Goal: Transaction & Acquisition: Purchase product/service

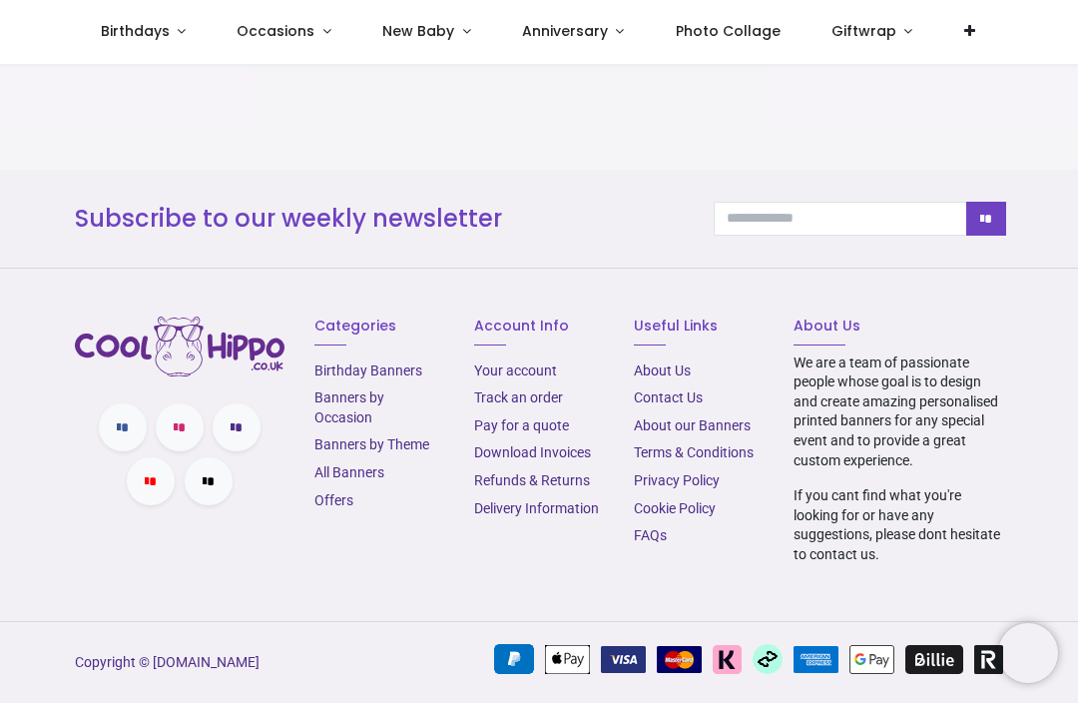
scroll to position [2780, 0]
click at [362, 415] on link "Banners by Occasion" at bounding box center [349, 407] width 70 height 36
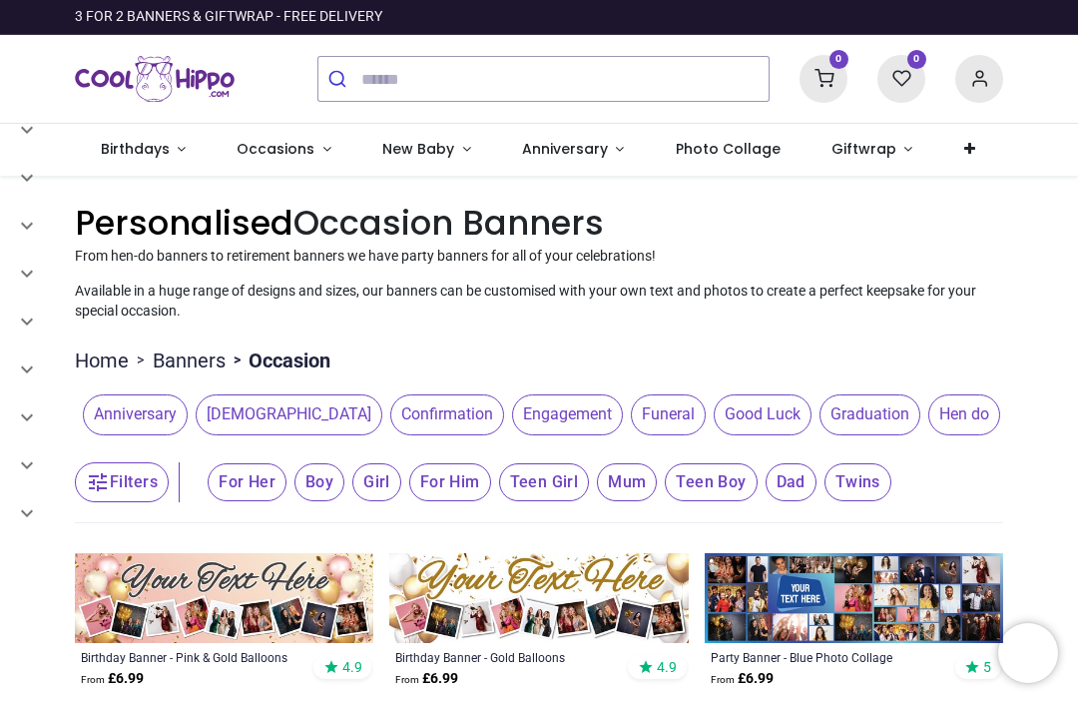
click at [512, 410] on span "Engagement" at bounding box center [567, 414] width 111 height 40
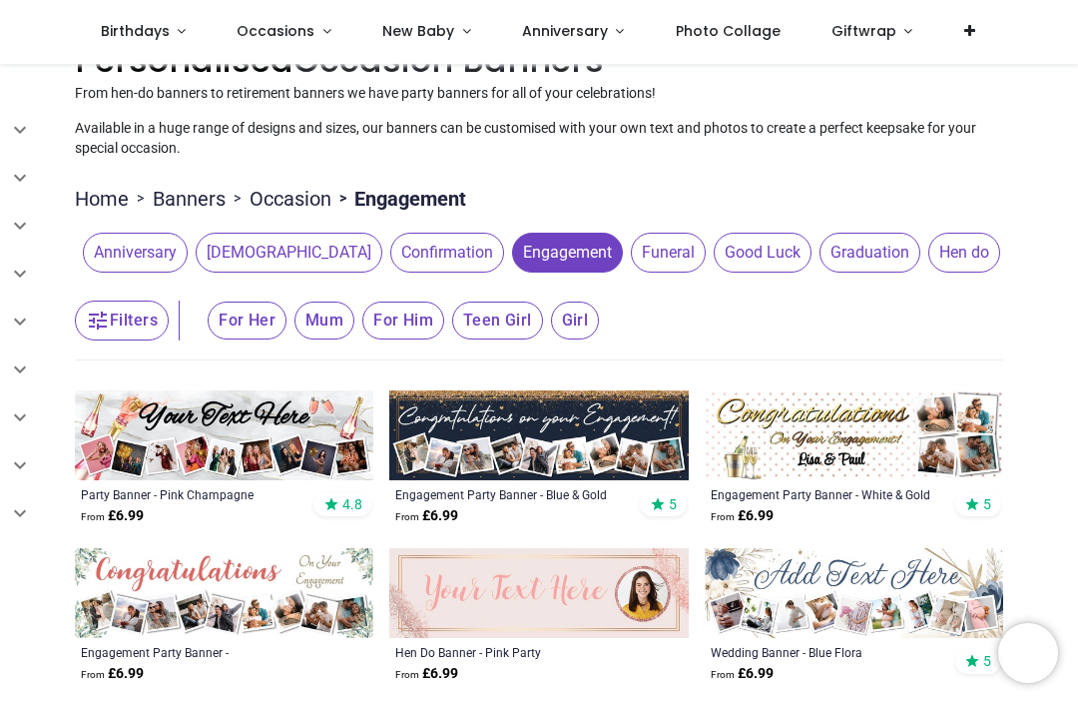
scroll to position [56, 0]
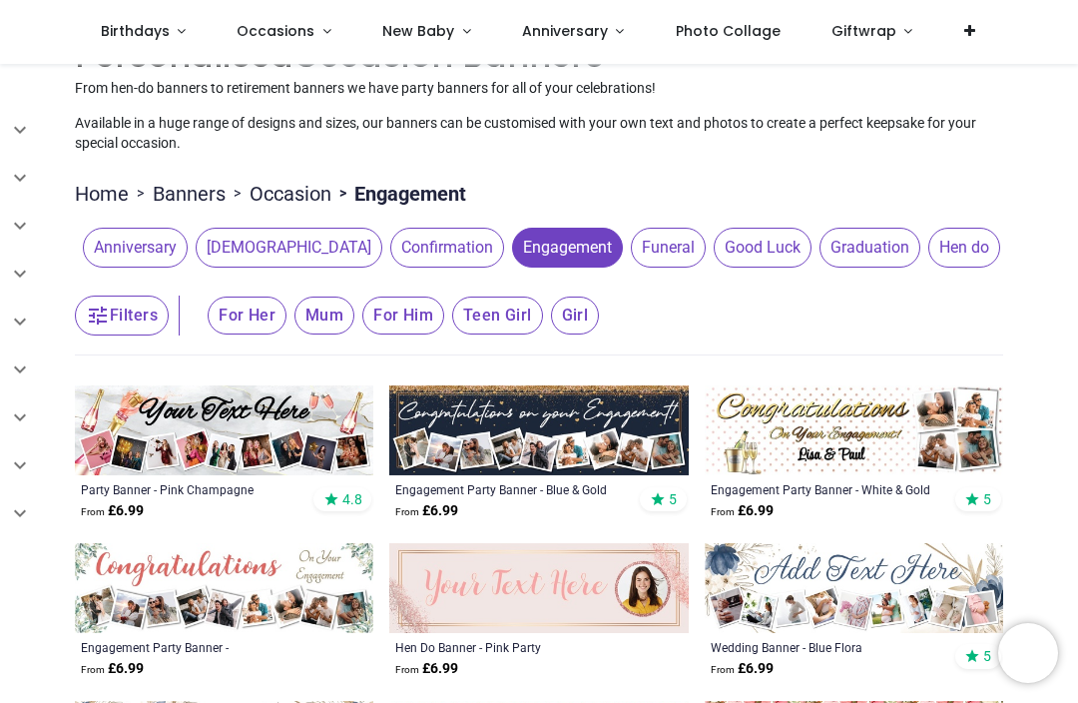
click at [258, 457] on img at bounding box center [224, 430] width 298 height 90
click at [518, 430] on img at bounding box center [538, 430] width 298 height 90
click at [769, 447] on img at bounding box center [854, 430] width 298 height 90
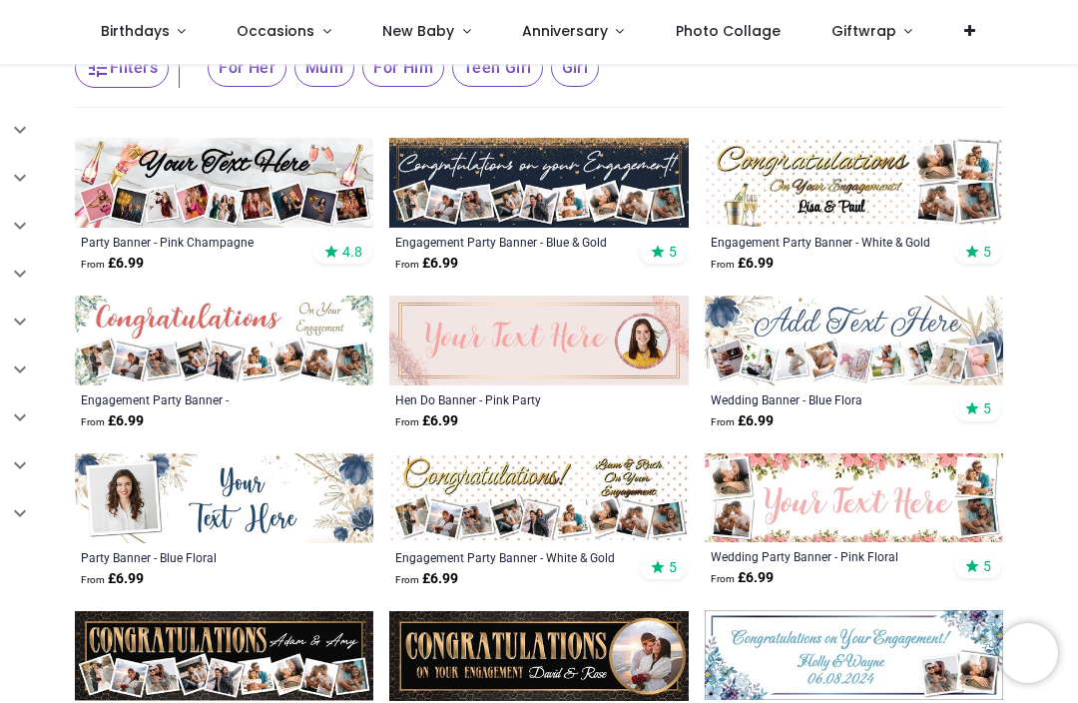
scroll to position [307, 0]
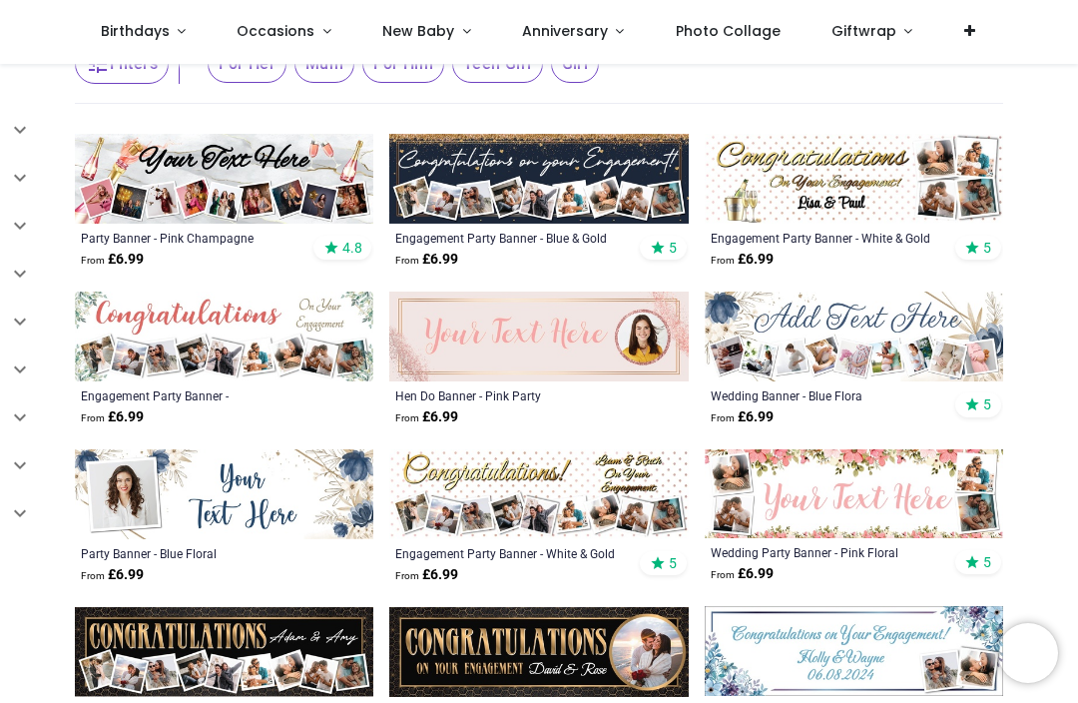
click at [238, 348] on img at bounding box center [224, 337] width 298 height 90
click at [891, 343] on img at bounding box center [854, 336] width 298 height 89
click at [870, 342] on img at bounding box center [854, 336] width 298 height 89
click at [850, 338] on img at bounding box center [854, 336] width 298 height 89
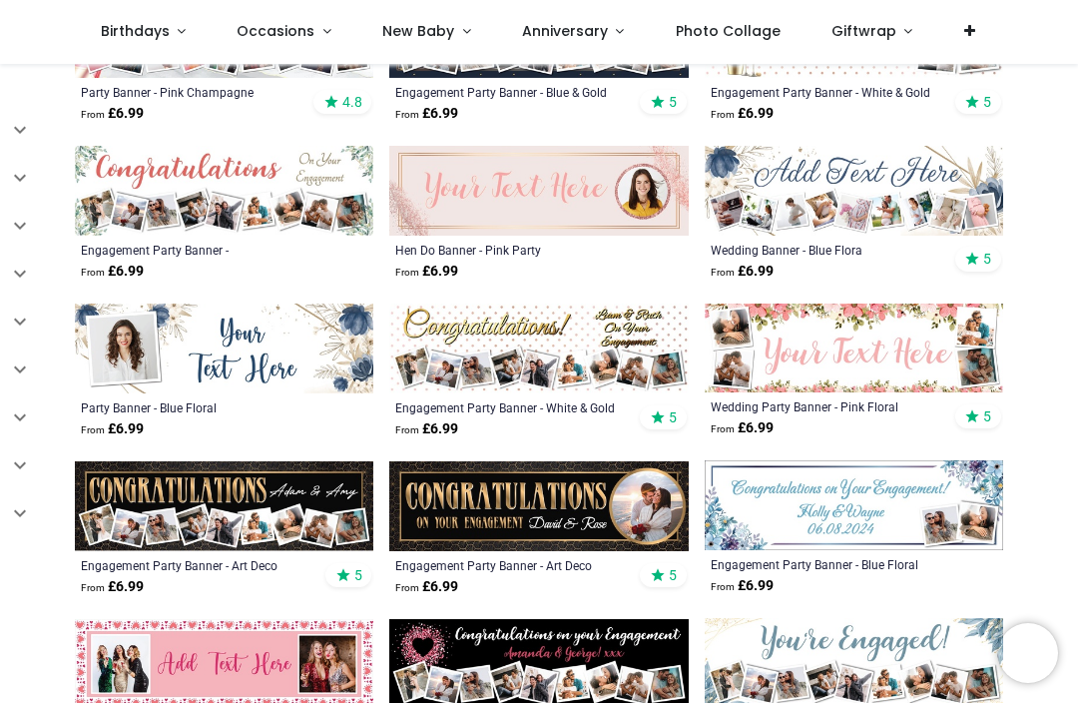
scroll to position [455, 0]
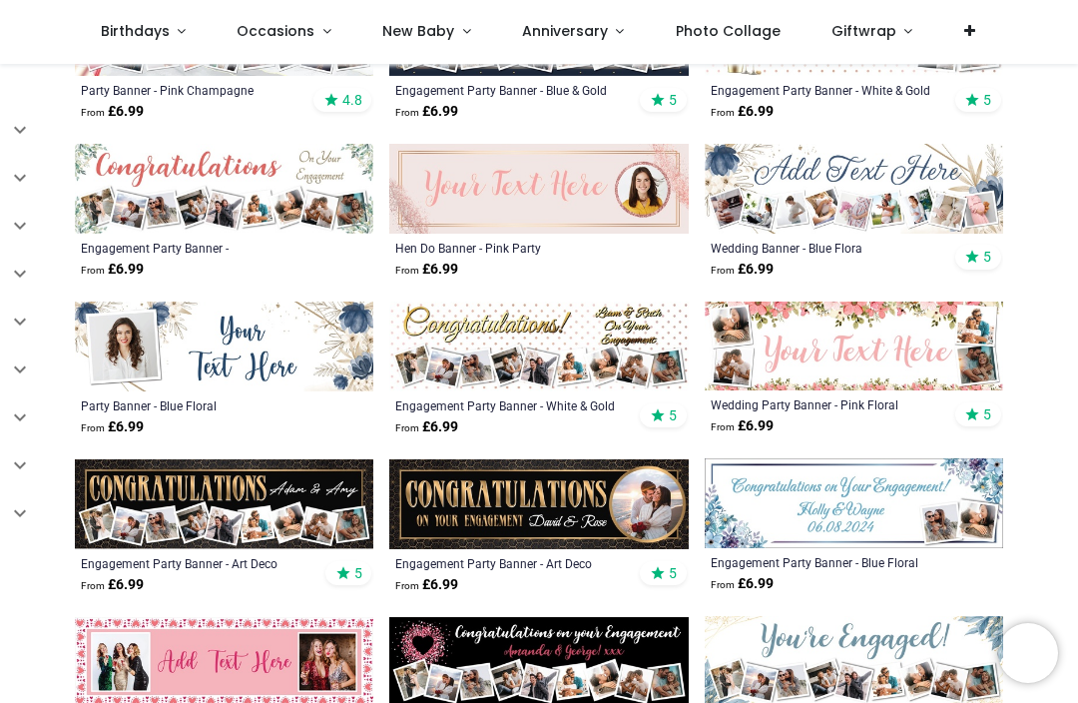
click at [859, 346] on img at bounding box center [854, 345] width 298 height 89
click at [863, 352] on img at bounding box center [854, 345] width 298 height 89
click at [831, 366] on img at bounding box center [854, 345] width 298 height 89
click at [915, 356] on img at bounding box center [854, 345] width 298 height 89
click at [820, 348] on img at bounding box center [854, 345] width 298 height 89
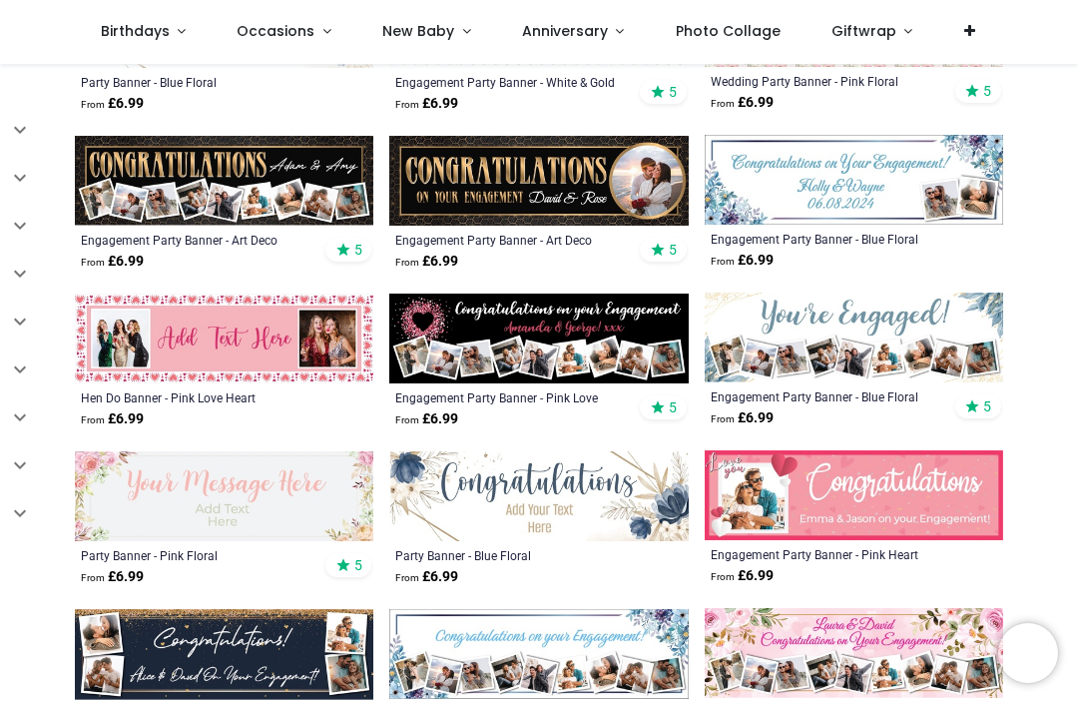
scroll to position [780, 0]
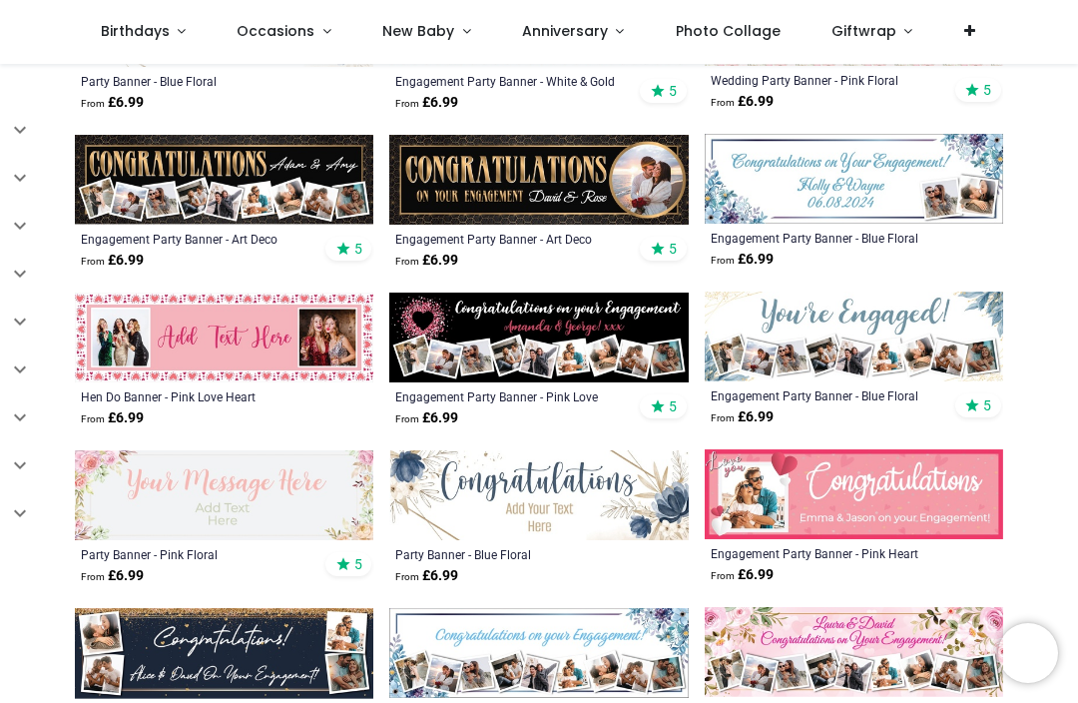
click at [846, 373] on img at bounding box center [854, 337] width 298 height 90
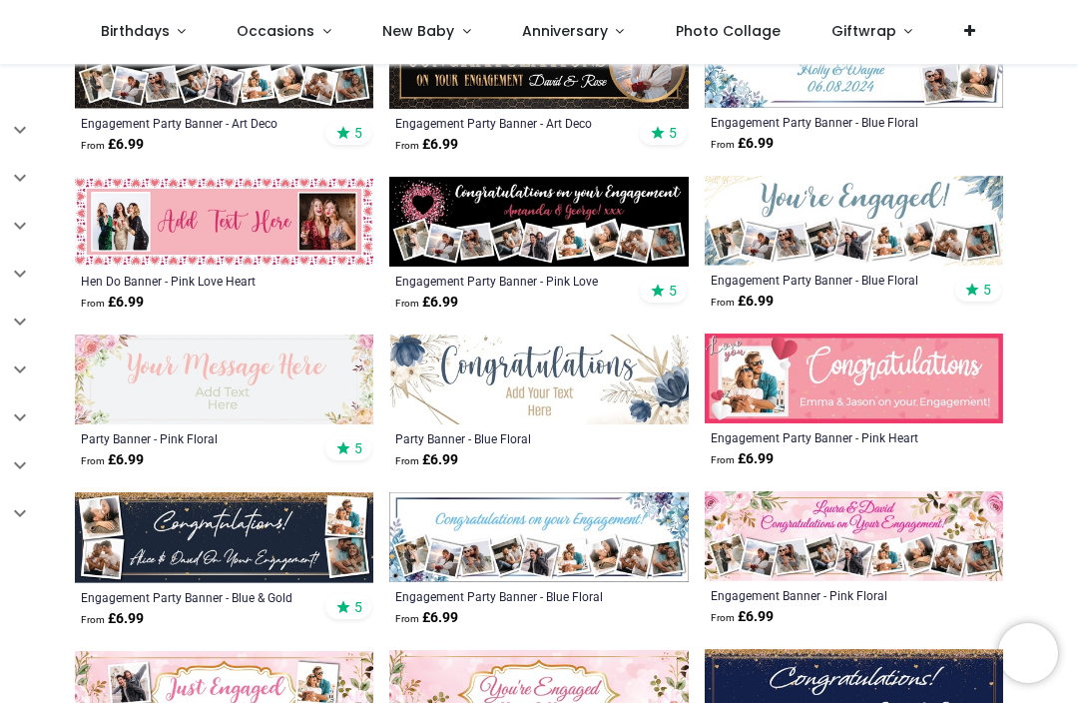
scroll to position [895, 0]
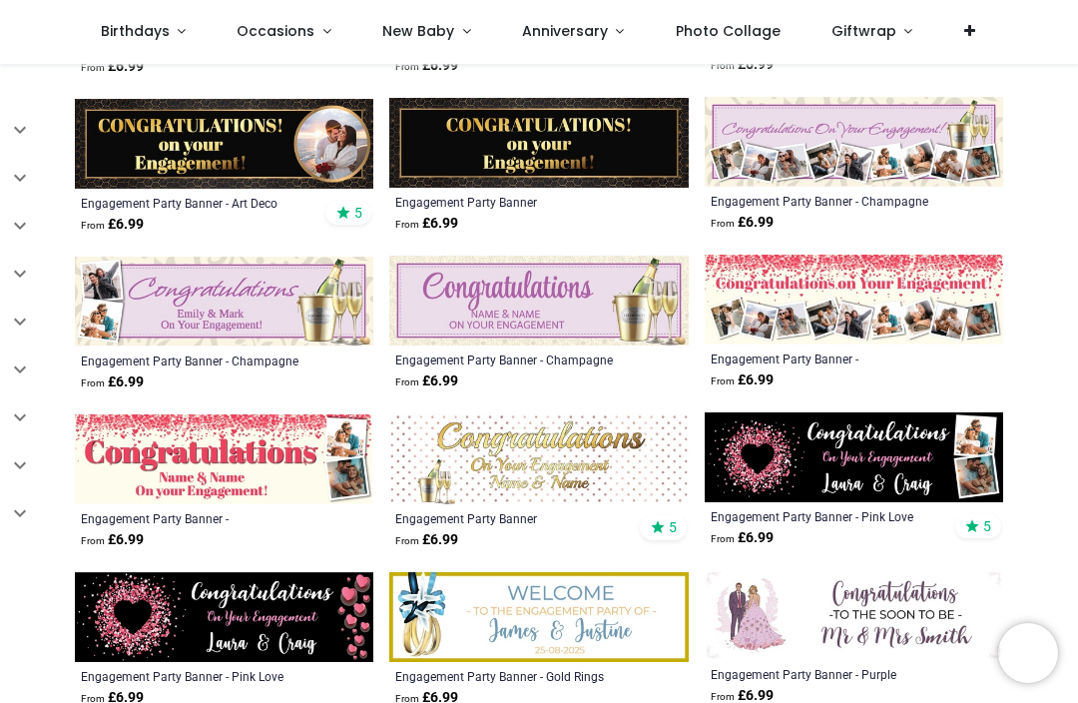
scroll to position [2101, 0]
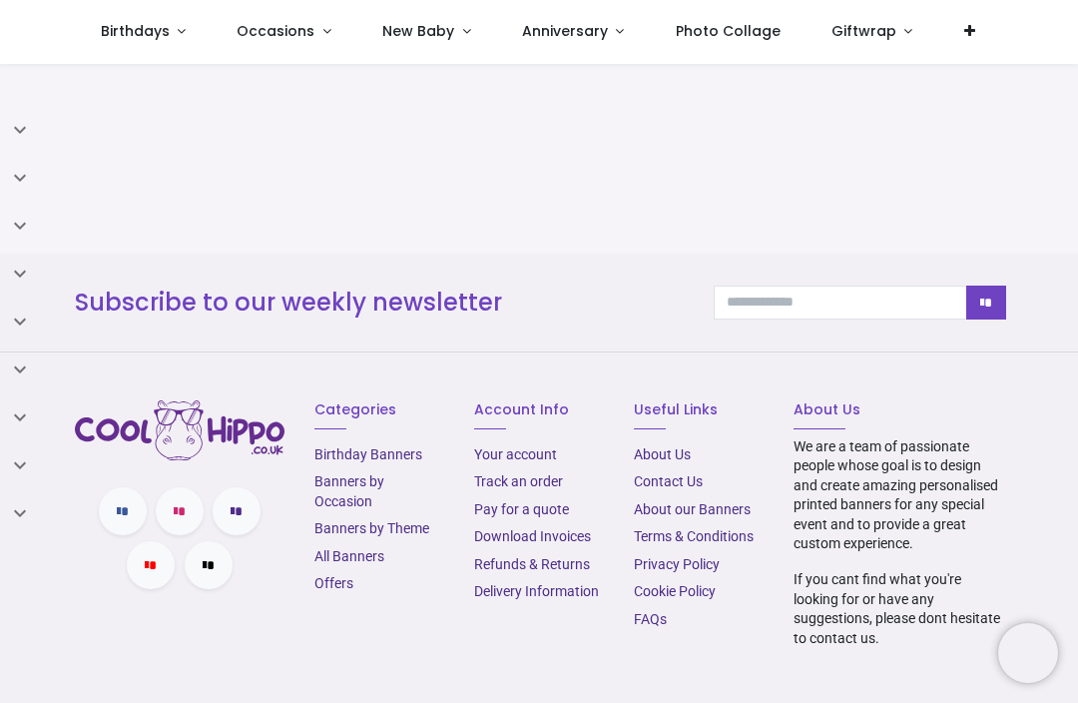
scroll to position [4035, 0]
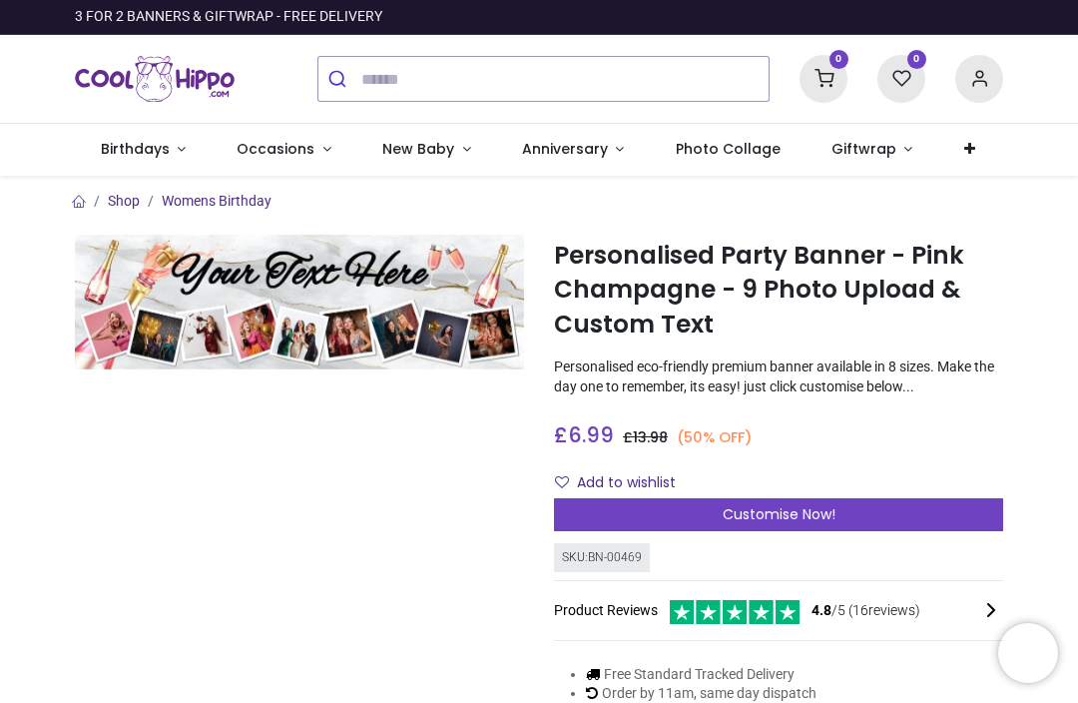
click at [320, 318] on img at bounding box center [299, 302] width 449 height 135
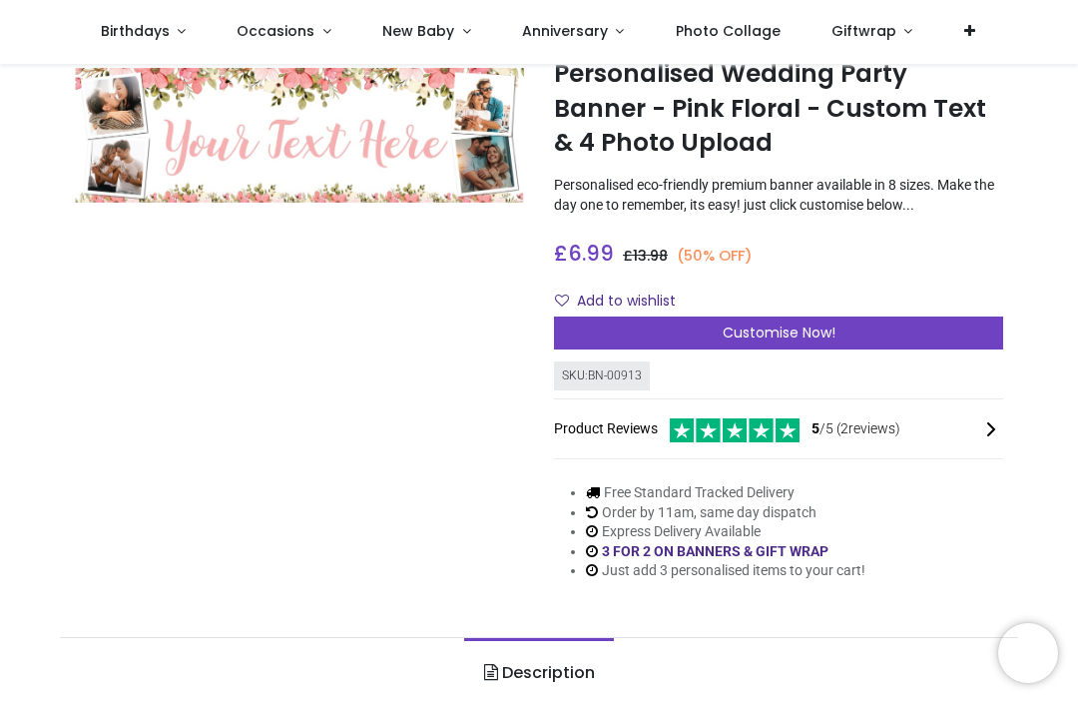
scroll to position [72, 0]
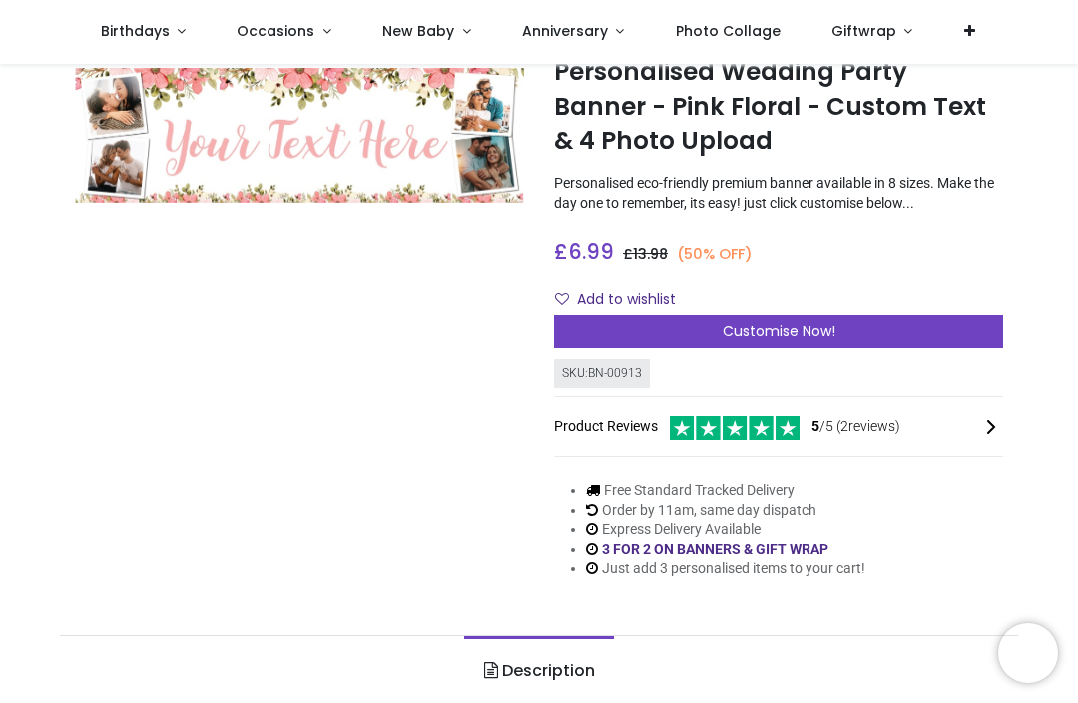
click at [752, 332] on span "Customise Now!" at bounding box center [779, 330] width 113 height 20
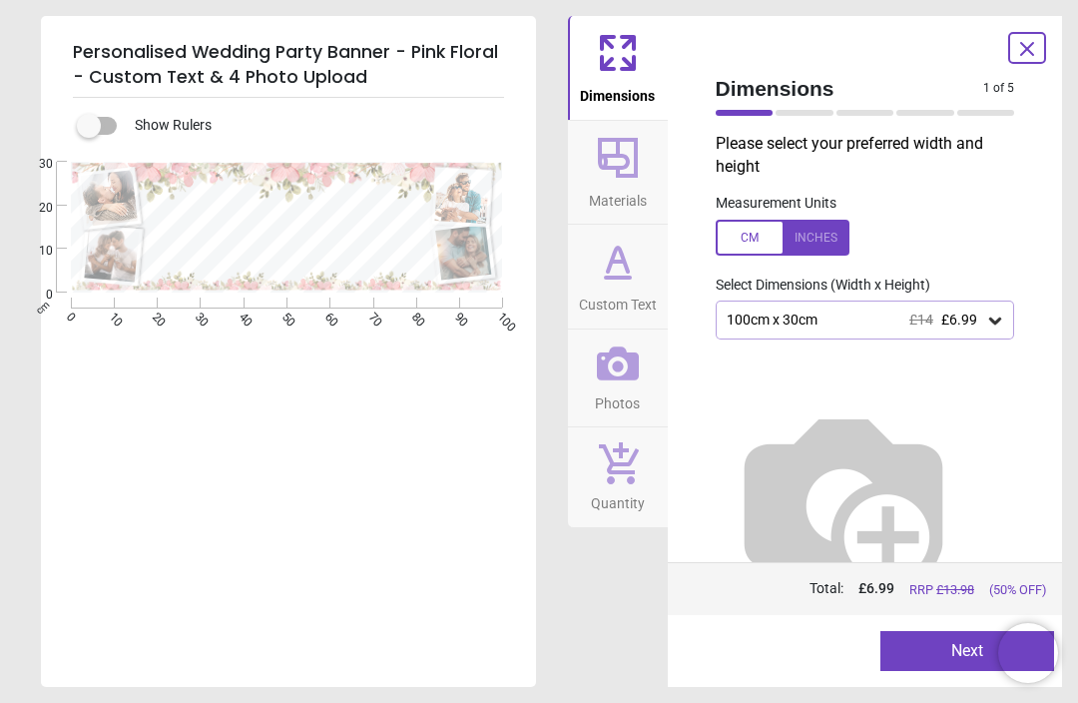
click at [816, 325] on div "100cm x 30cm £14 £6.99" at bounding box center [856, 319] width 262 height 17
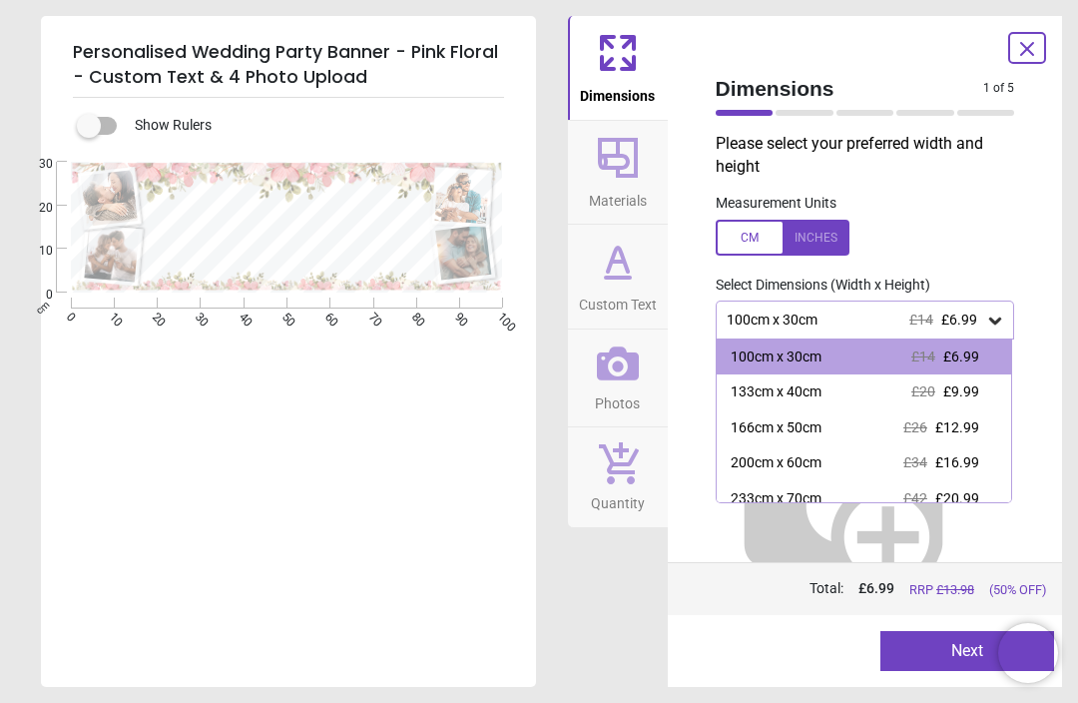
click at [192, 132] on div "Show Rulers" at bounding box center [312, 126] width 447 height 24
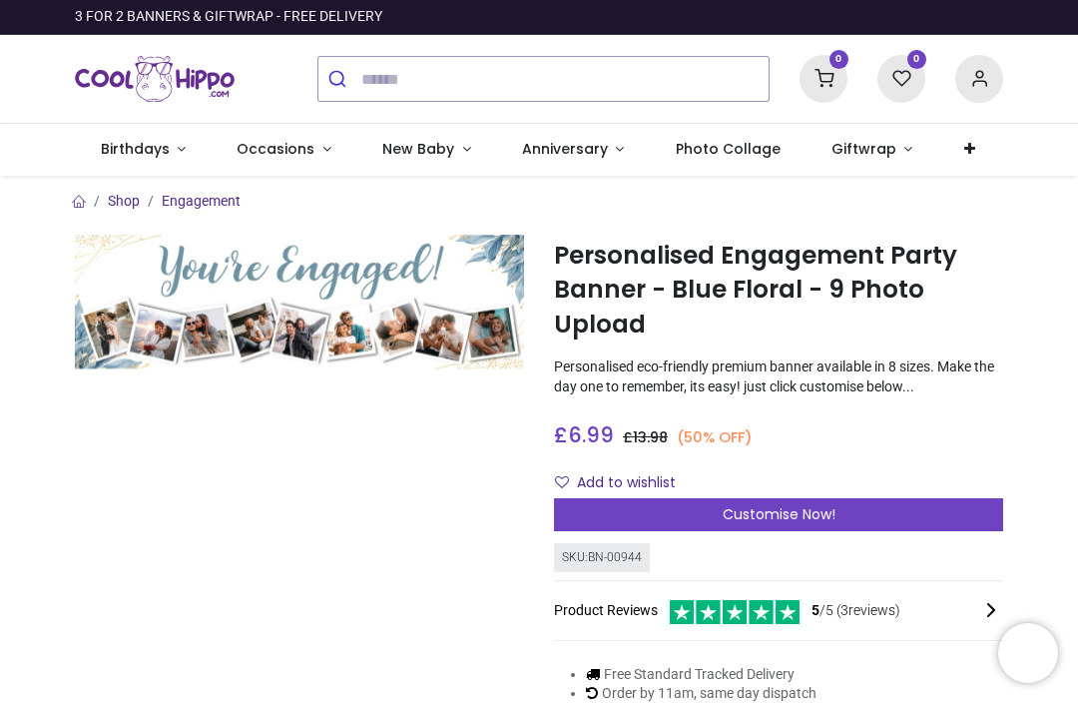
click at [804, 515] on span "Customise Now!" at bounding box center [779, 514] width 113 height 20
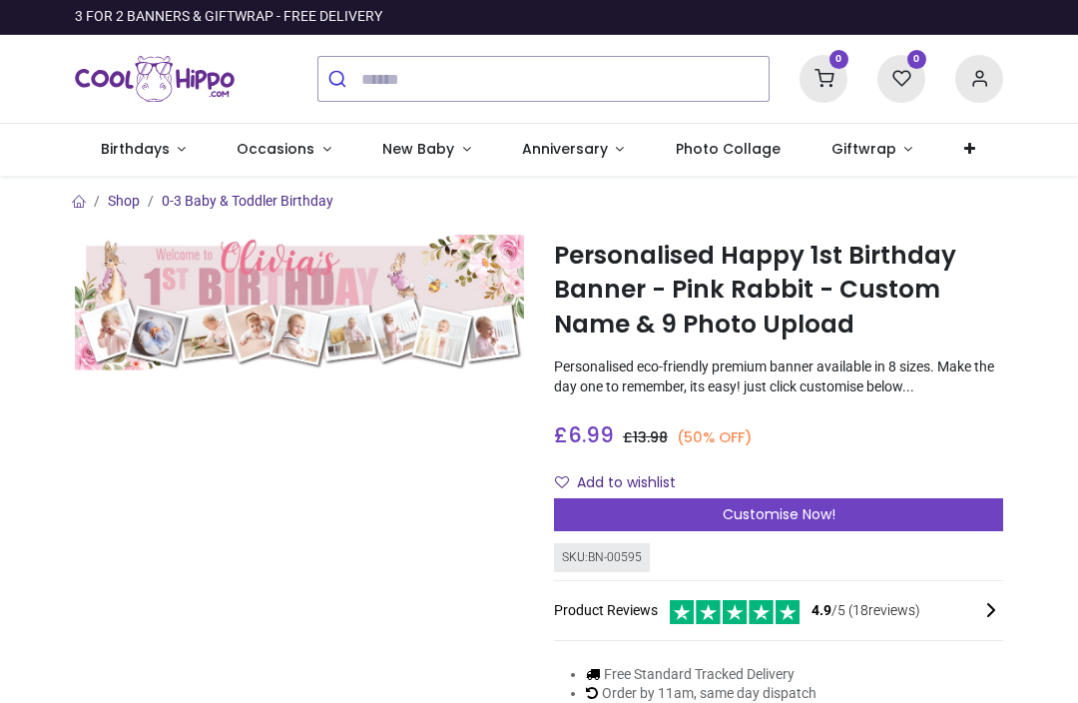
click at [138, 153] on span "Birthdays" at bounding box center [135, 149] width 69 height 20
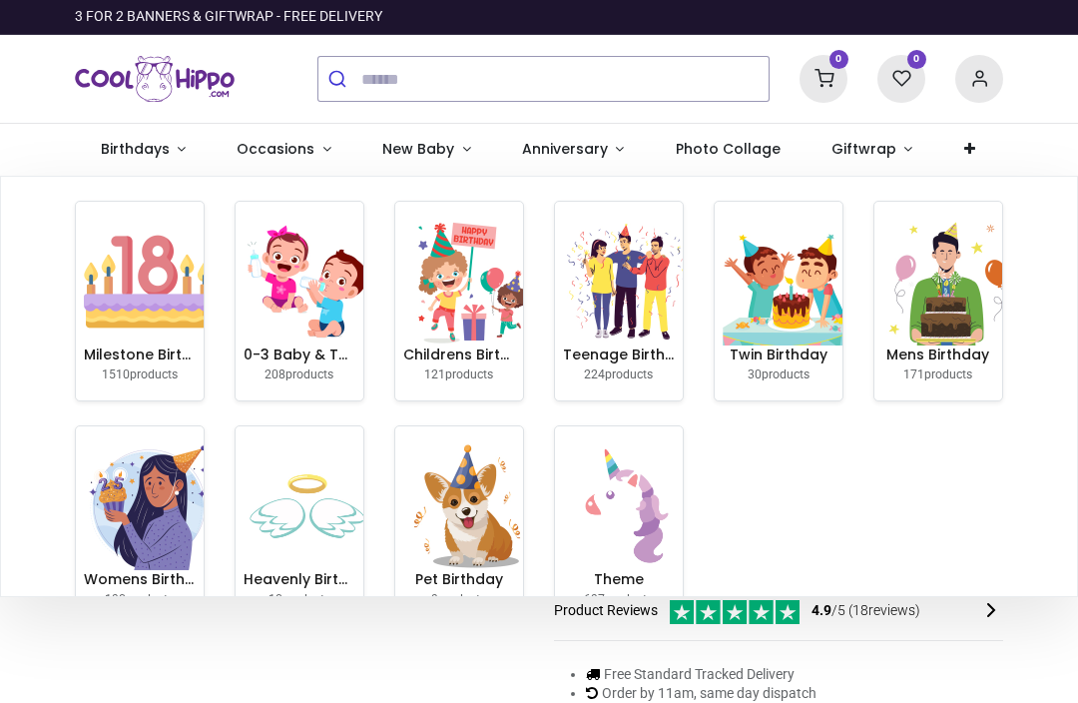
click at [302, 312] on img at bounding box center [308, 282] width 128 height 128
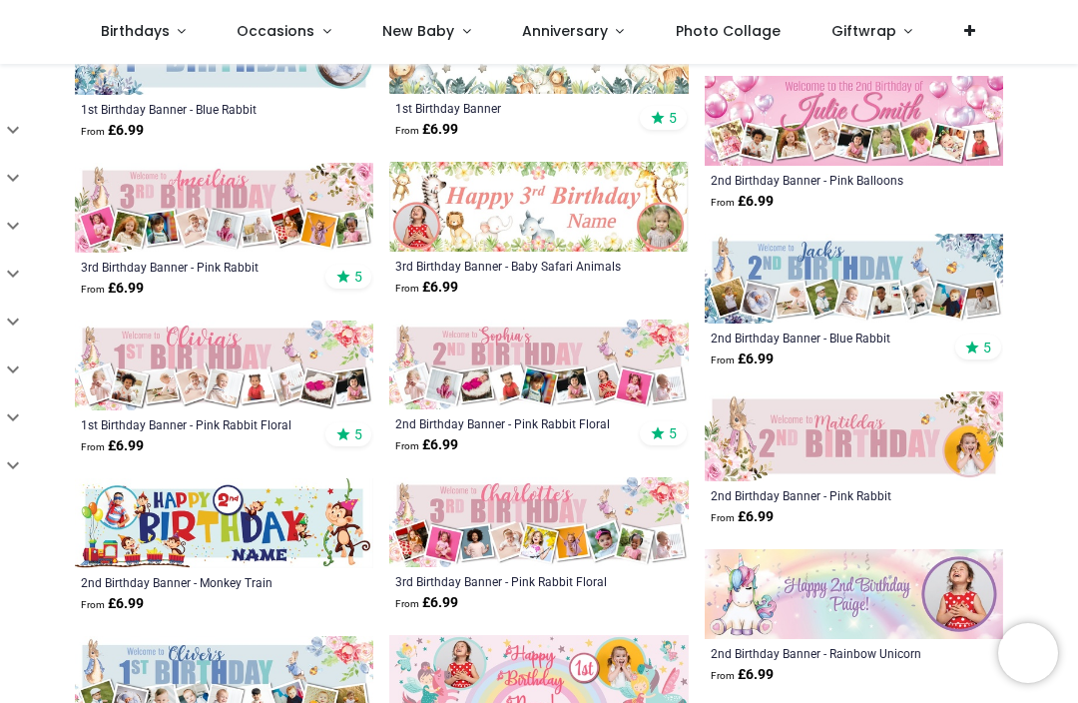
scroll to position [1215, 0]
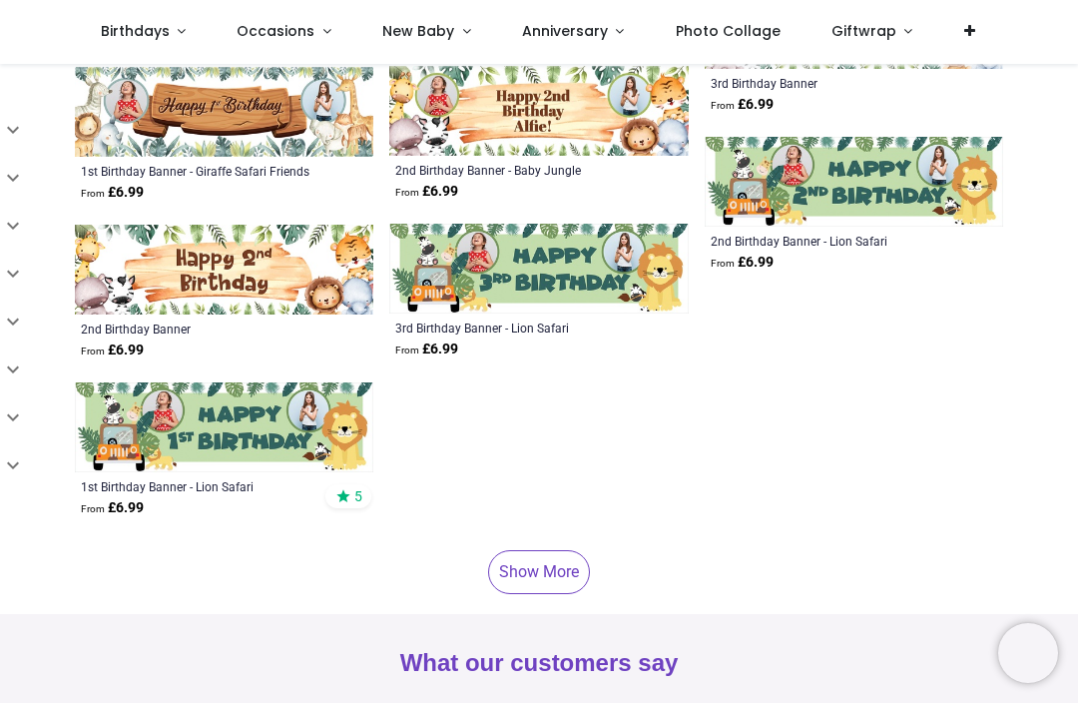
scroll to position [5990, 0]
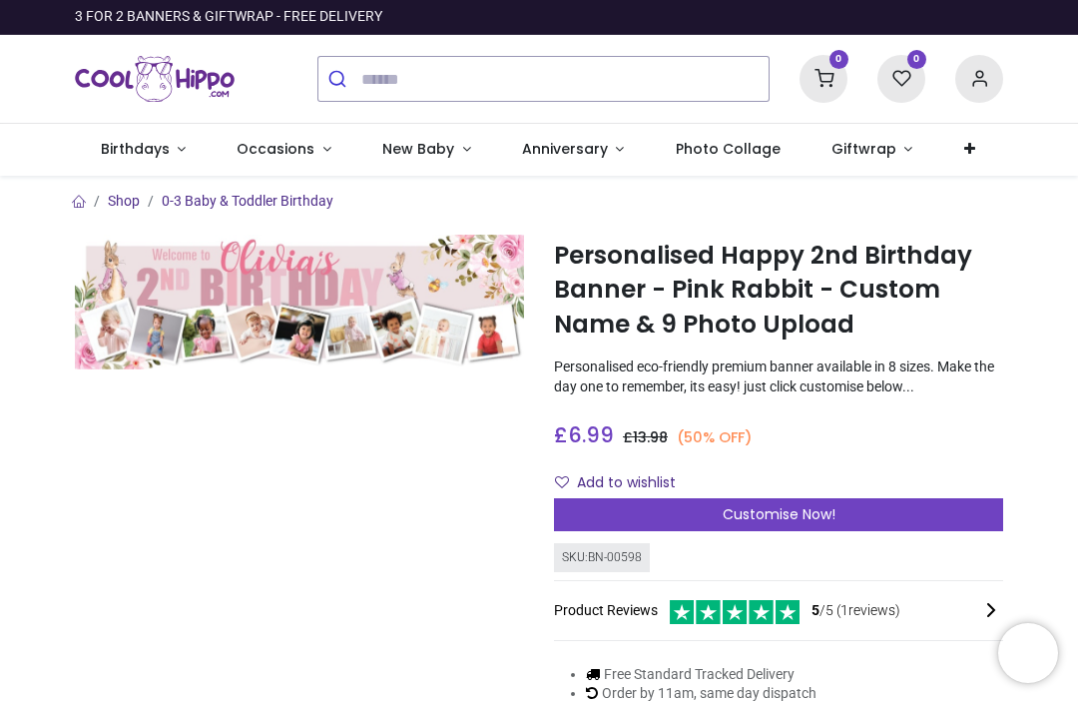
click at [691, 176] on section "Shop 0-3 Baby & Toddler Birthday Personalised Happy 2nd Birthday Banner - Pink …" at bounding box center [539, 485] width 958 height 619
click at [709, 163] on link "Photo Collage" at bounding box center [728, 150] width 156 height 52
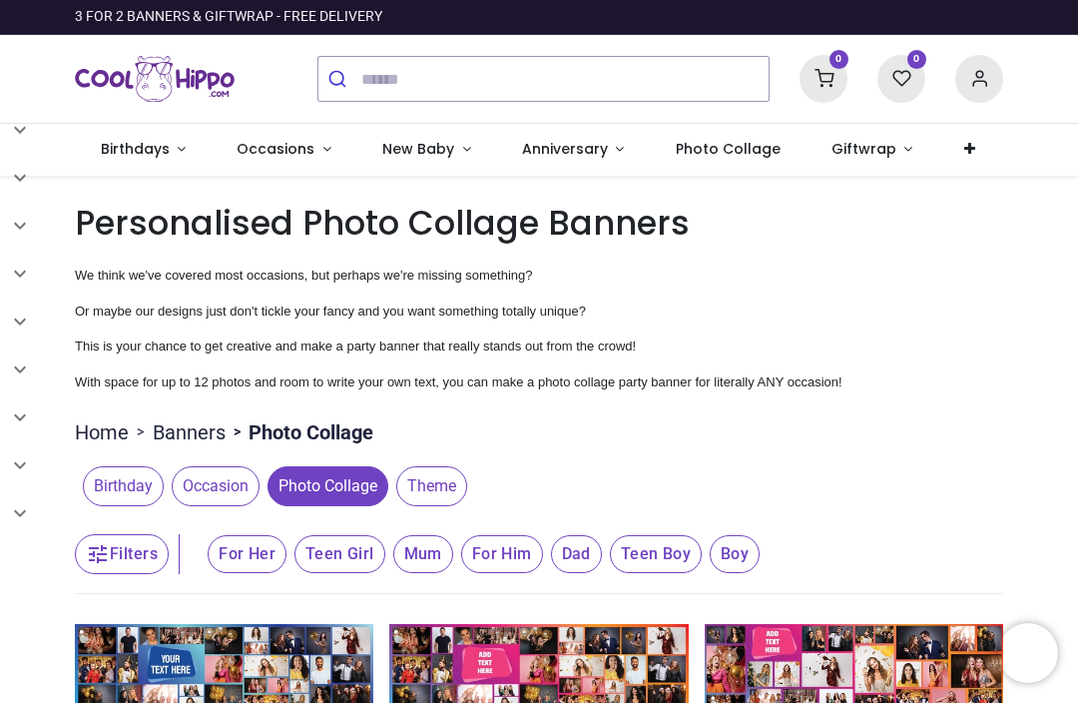
click at [280, 150] on span "Occasions" at bounding box center [276, 149] width 78 height 20
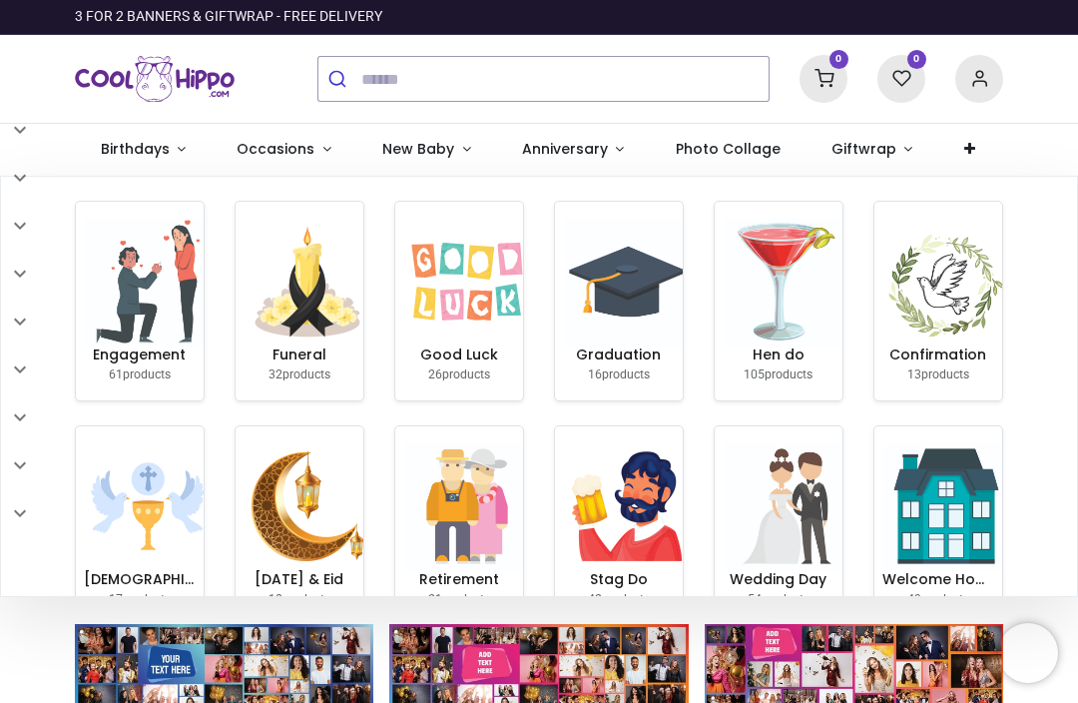
click at [145, 305] on img at bounding box center [148, 282] width 128 height 128
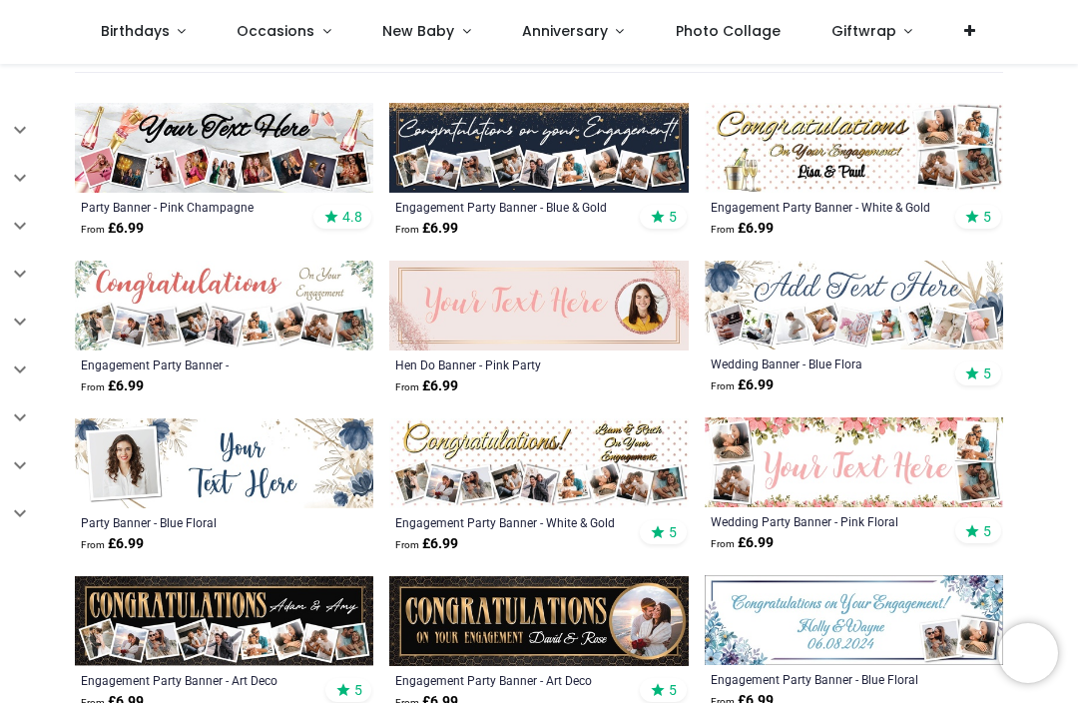
scroll to position [303, 0]
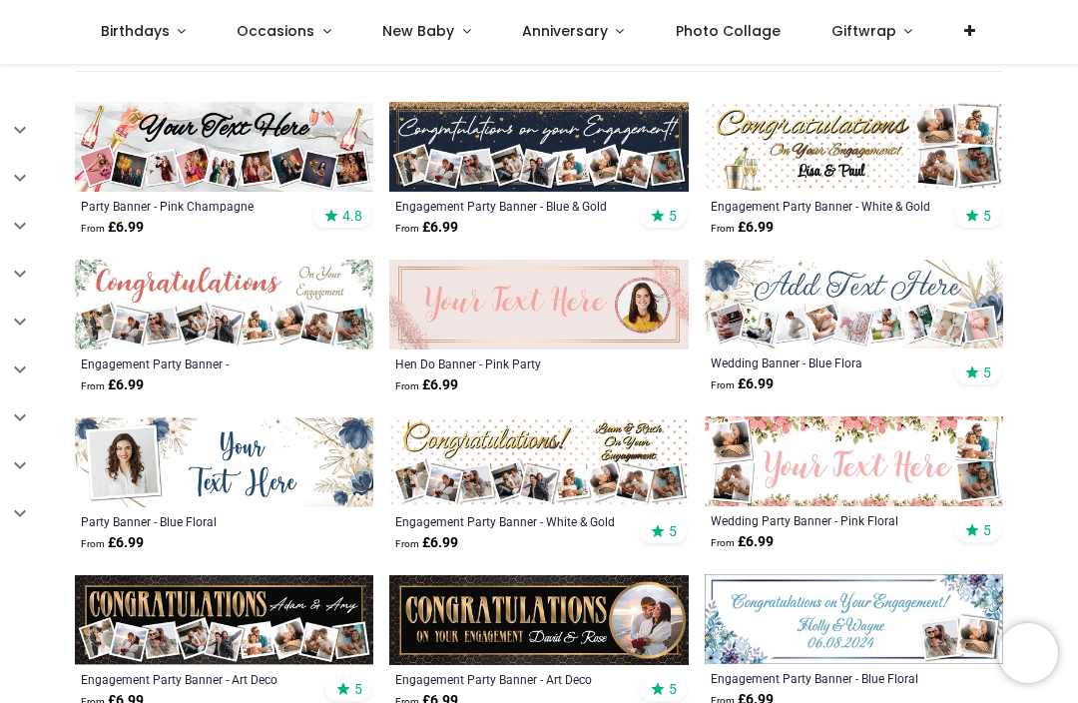
click at [226, 163] on img at bounding box center [224, 147] width 298 height 90
click at [521, 460] on img at bounding box center [538, 462] width 298 height 90
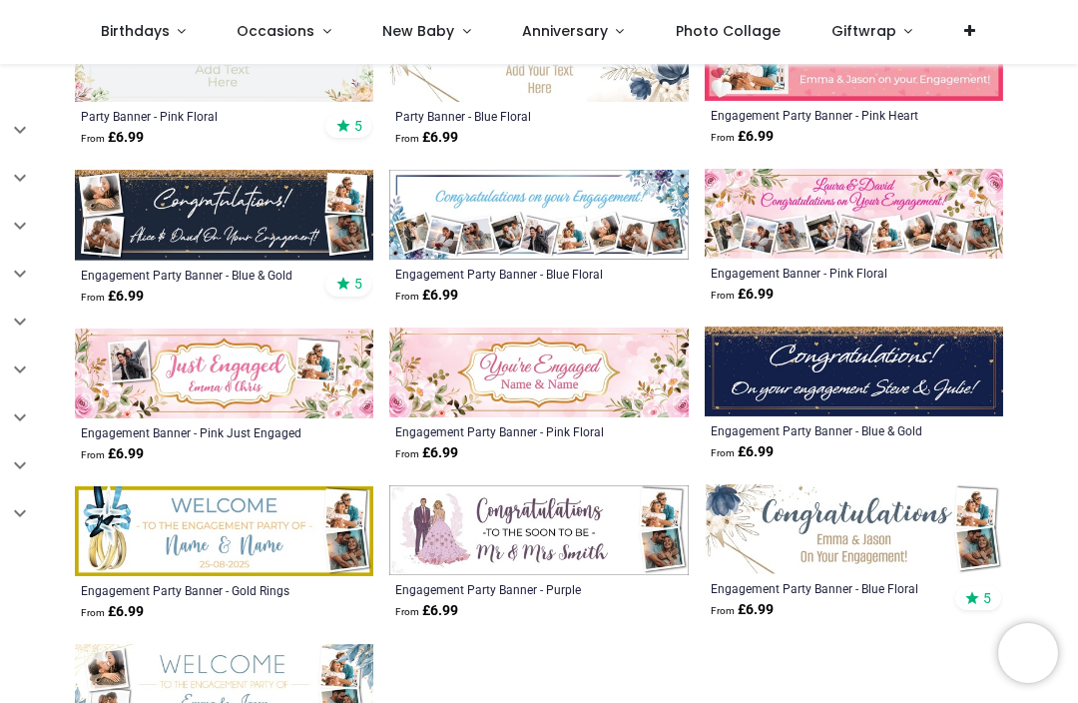
scroll to position [1183, 0]
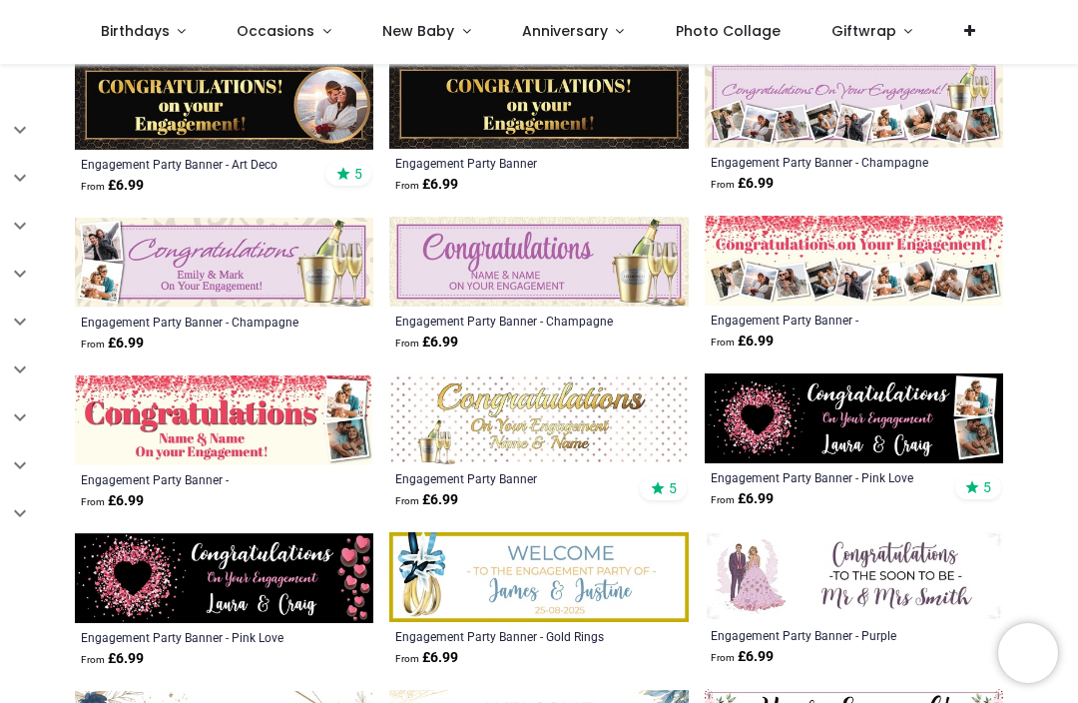
scroll to position [2086, 0]
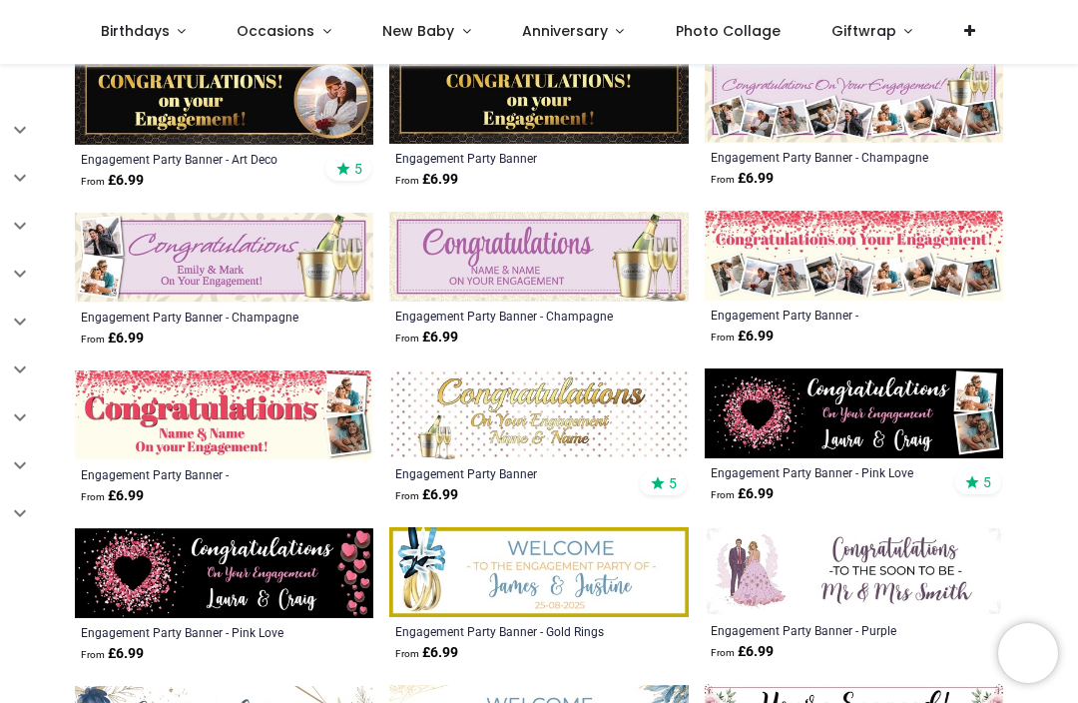
click at [851, 278] on img at bounding box center [854, 256] width 298 height 90
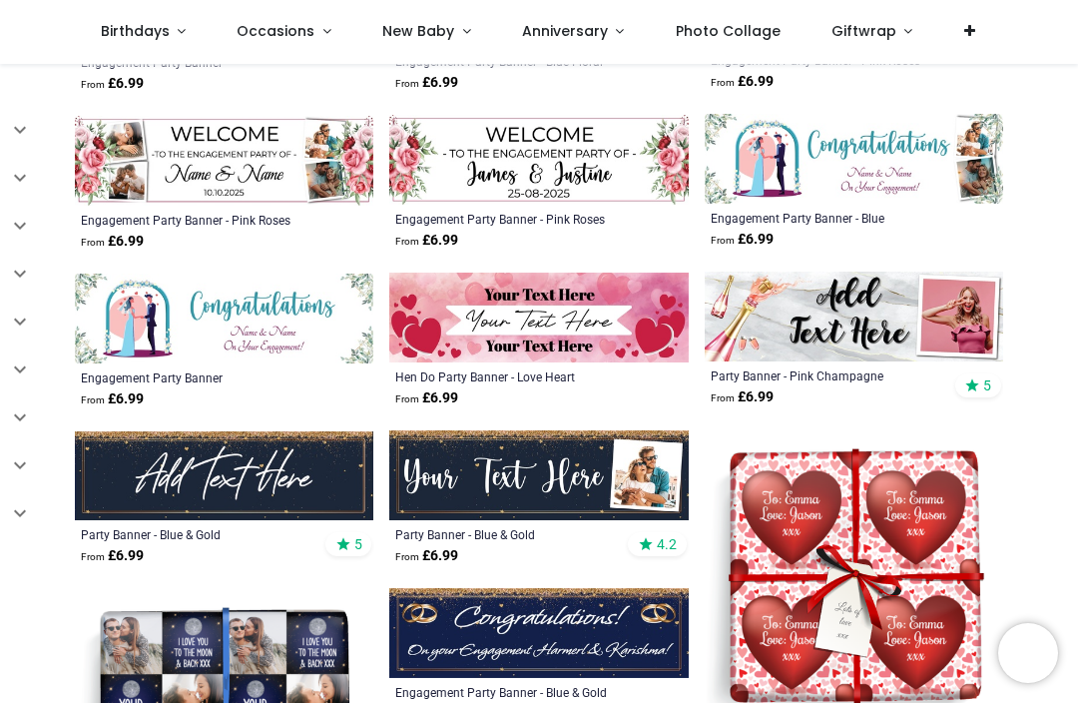
scroll to position [2816, 0]
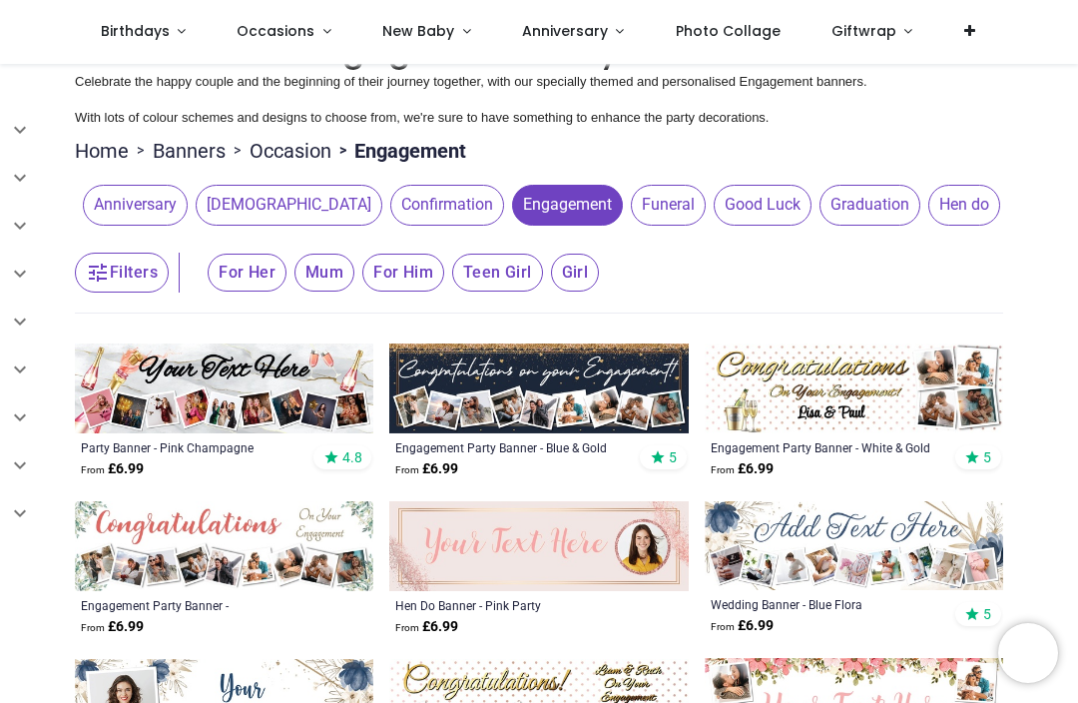
scroll to position [65, 0]
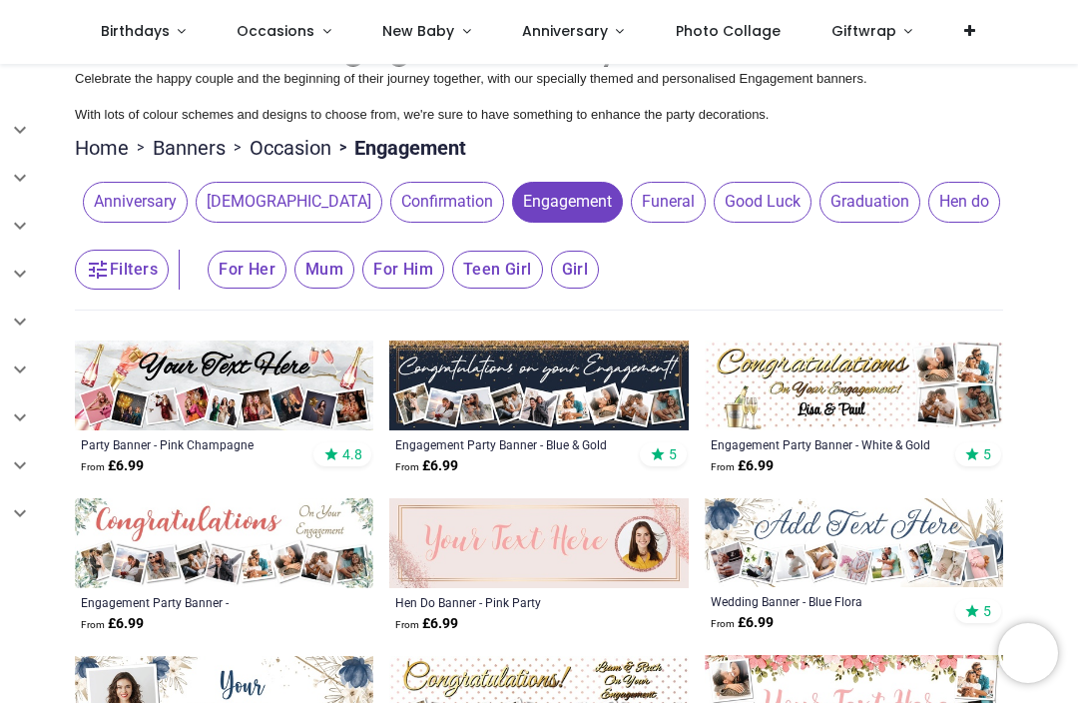
click at [243, 384] on img at bounding box center [224, 385] width 298 height 90
click at [271, 384] on img at bounding box center [224, 385] width 298 height 90
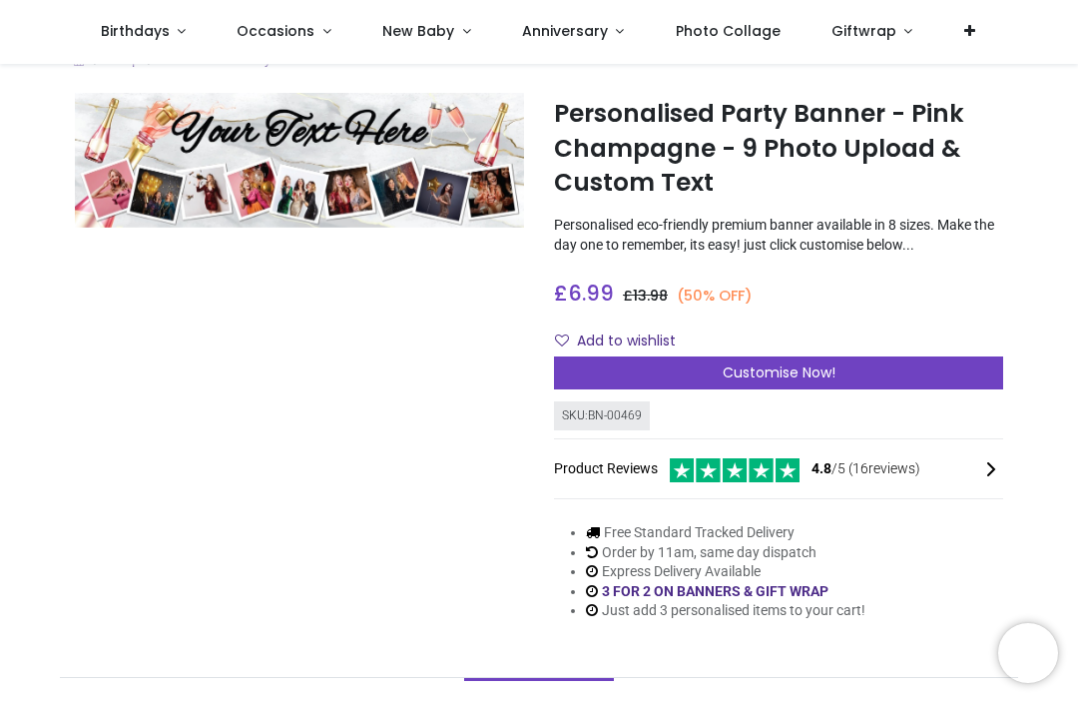
scroll to position [29, 0]
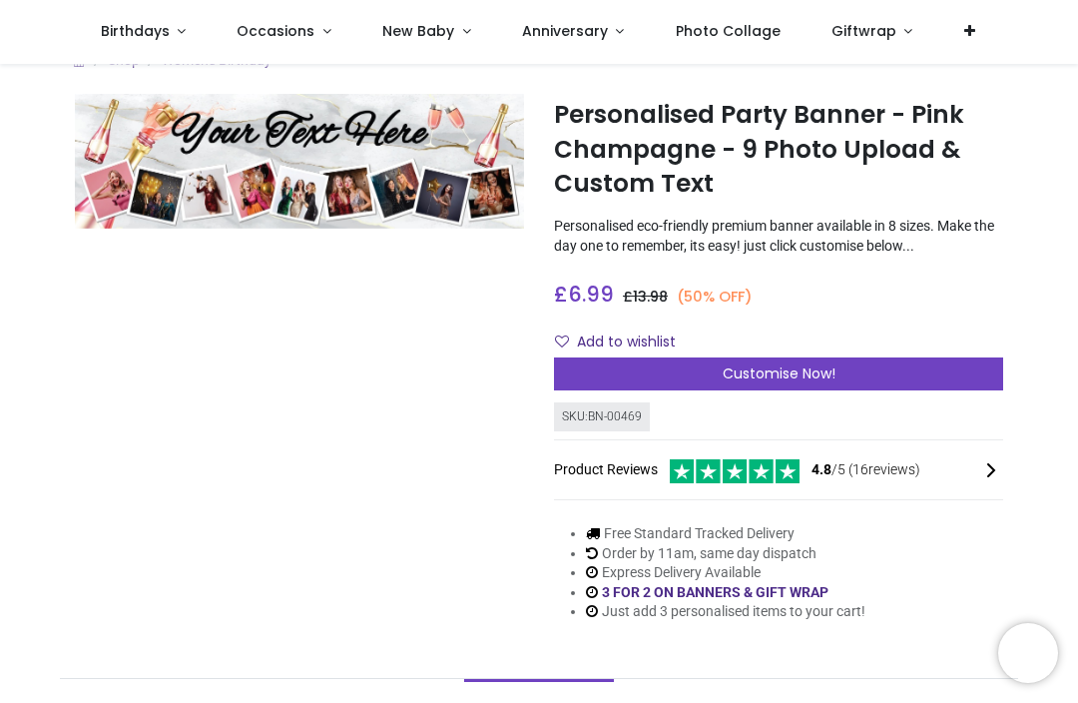
click at [268, 184] on img at bounding box center [299, 161] width 449 height 135
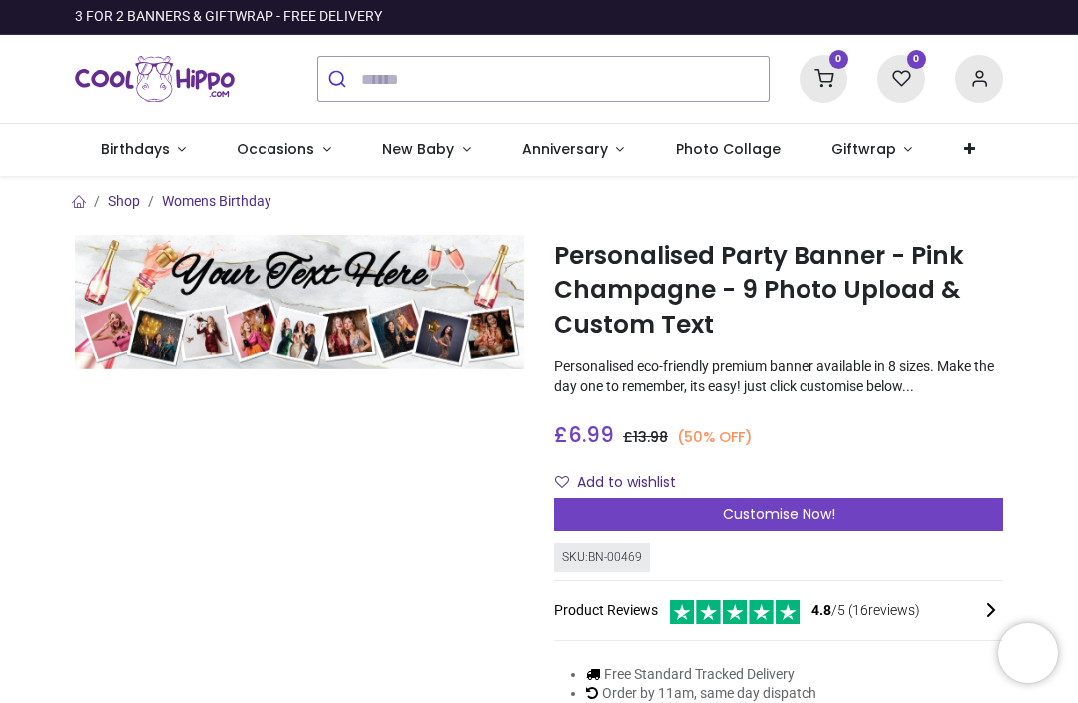
click at [685, 514] on div "Customise Now!" at bounding box center [778, 515] width 449 height 34
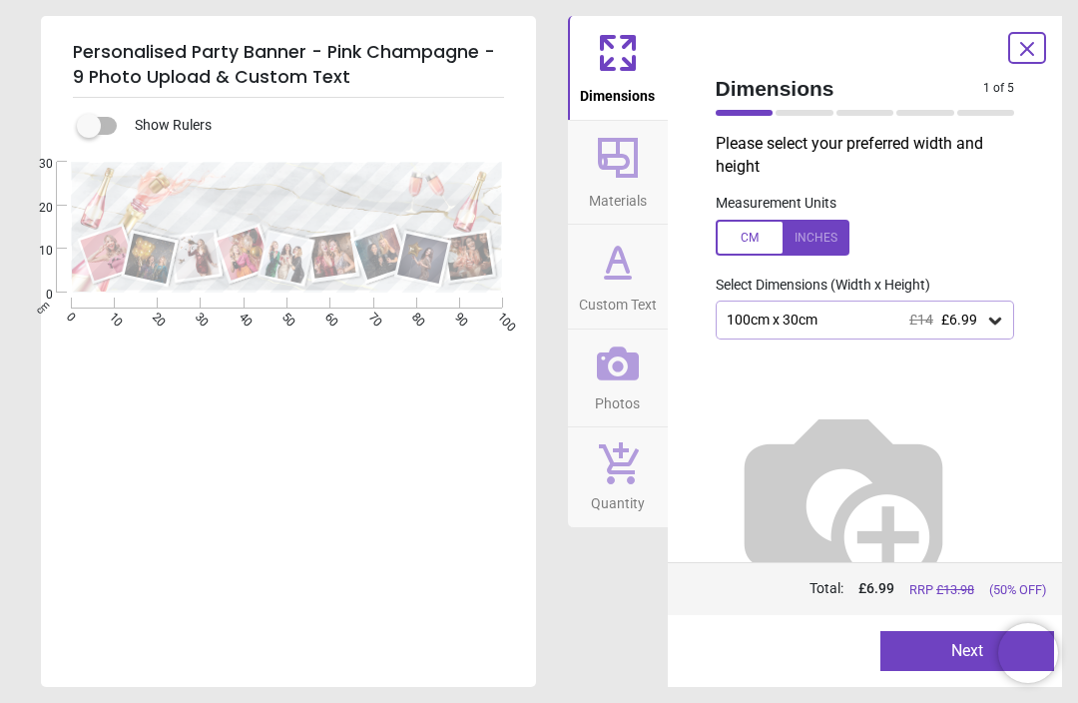
click at [992, 325] on icon at bounding box center [995, 320] width 20 height 20
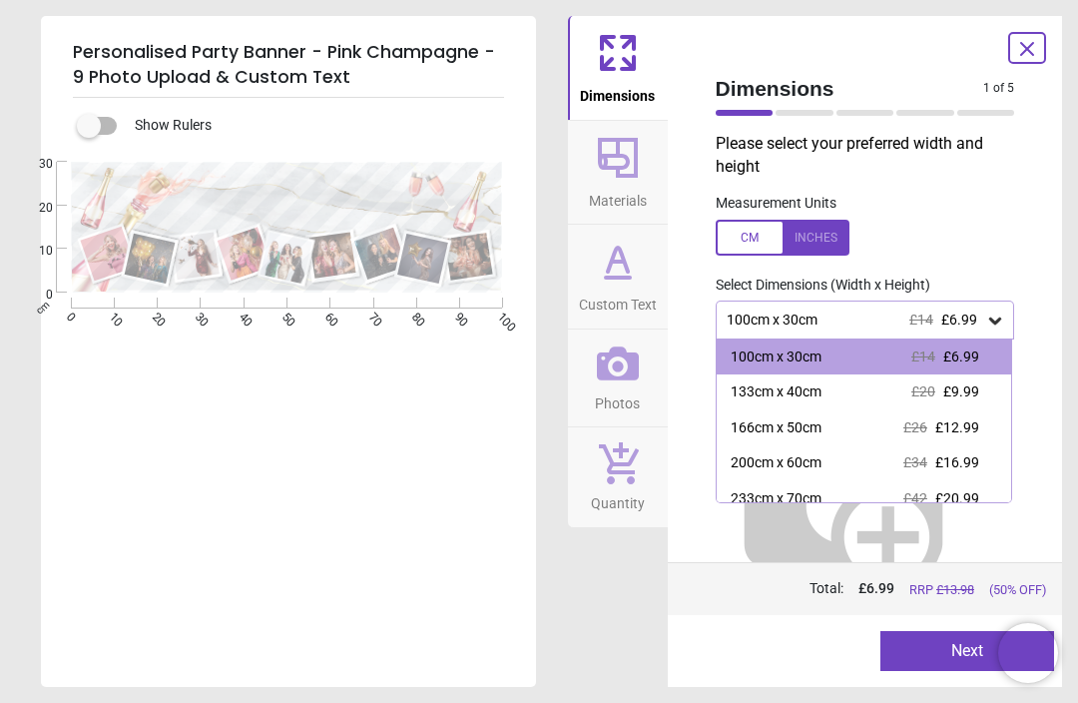
click at [978, 399] on div "133cm x 40cm £20 £9.99" at bounding box center [864, 392] width 295 height 36
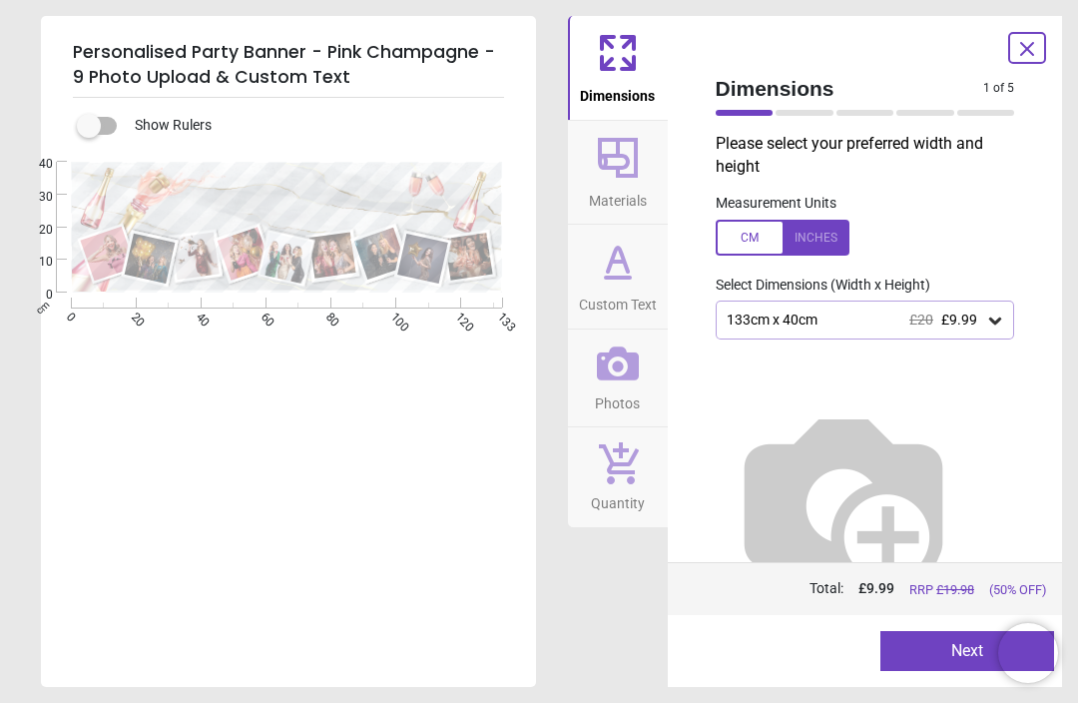
click at [828, 239] on div at bounding box center [783, 238] width 134 height 36
click at [951, 651] on button "Next" at bounding box center [967, 651] width 174 height 40
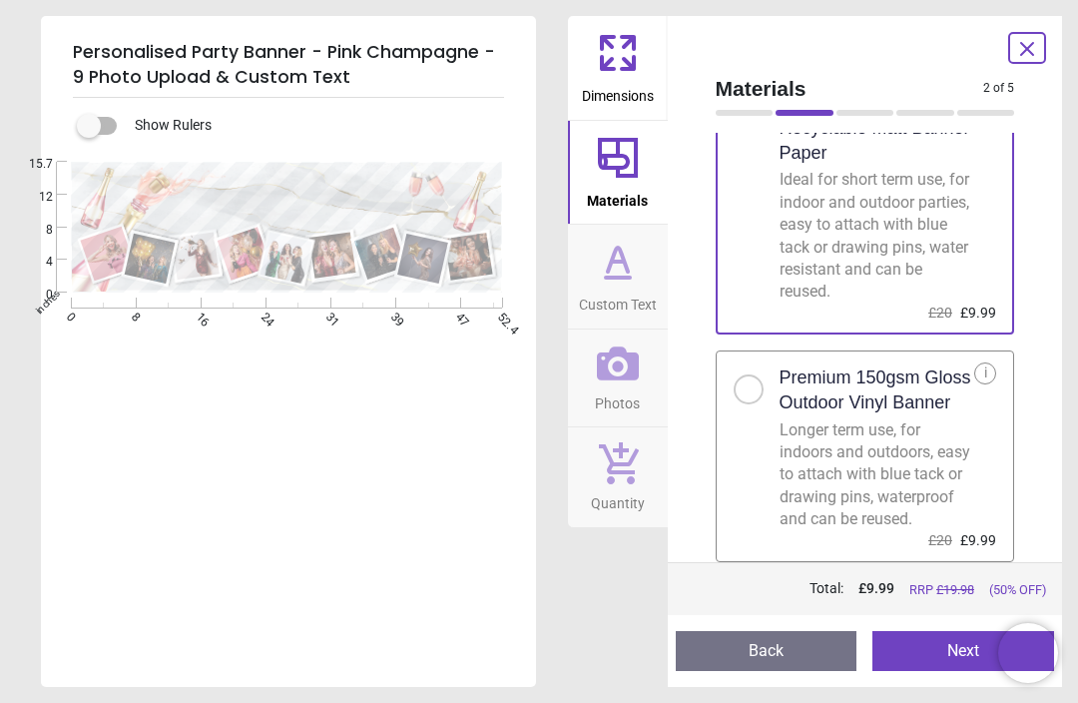
scroll to position [110, 0]
click at [756, 383] on div at bounding box center [749, 389] width 30 height 30
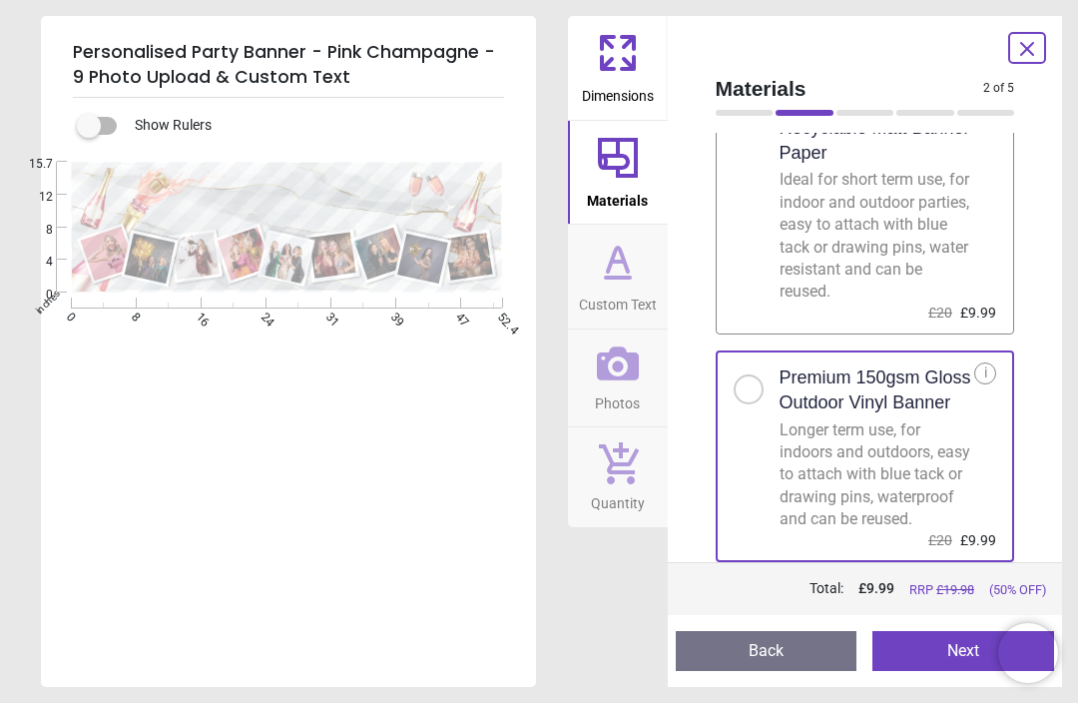
click at [937, 652] on button "Next" at bounding box center [964, 651] width 182 height 40
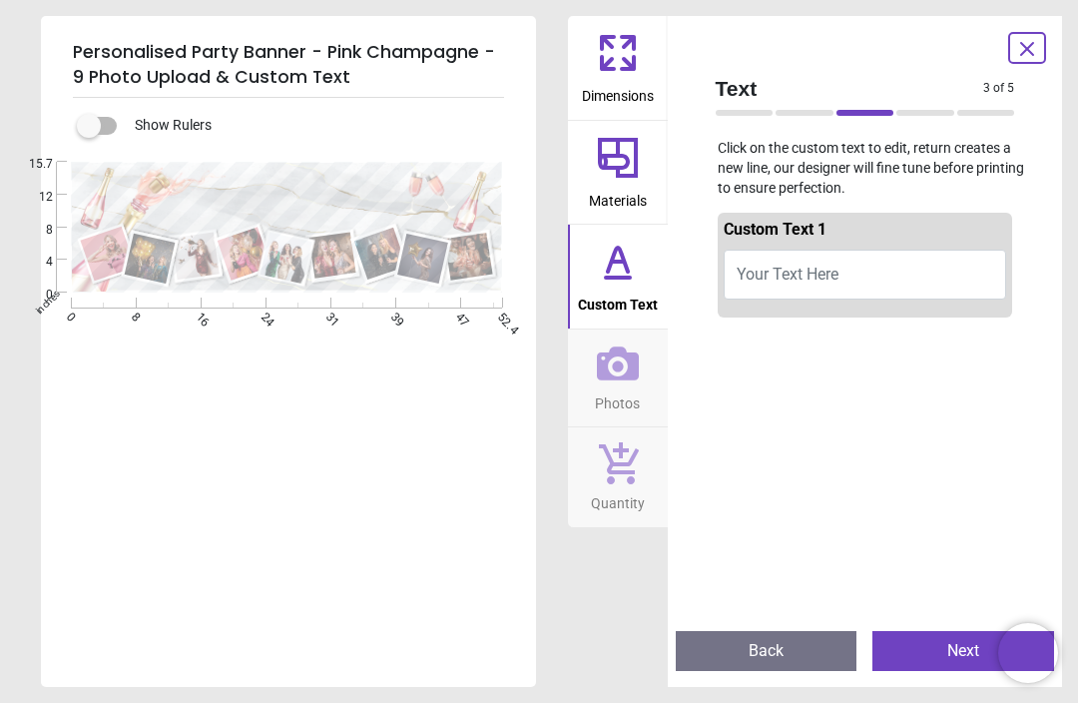
click at [767, 282] on button "Your Text Here" at bounding box center [866, 275] width 284 height 50
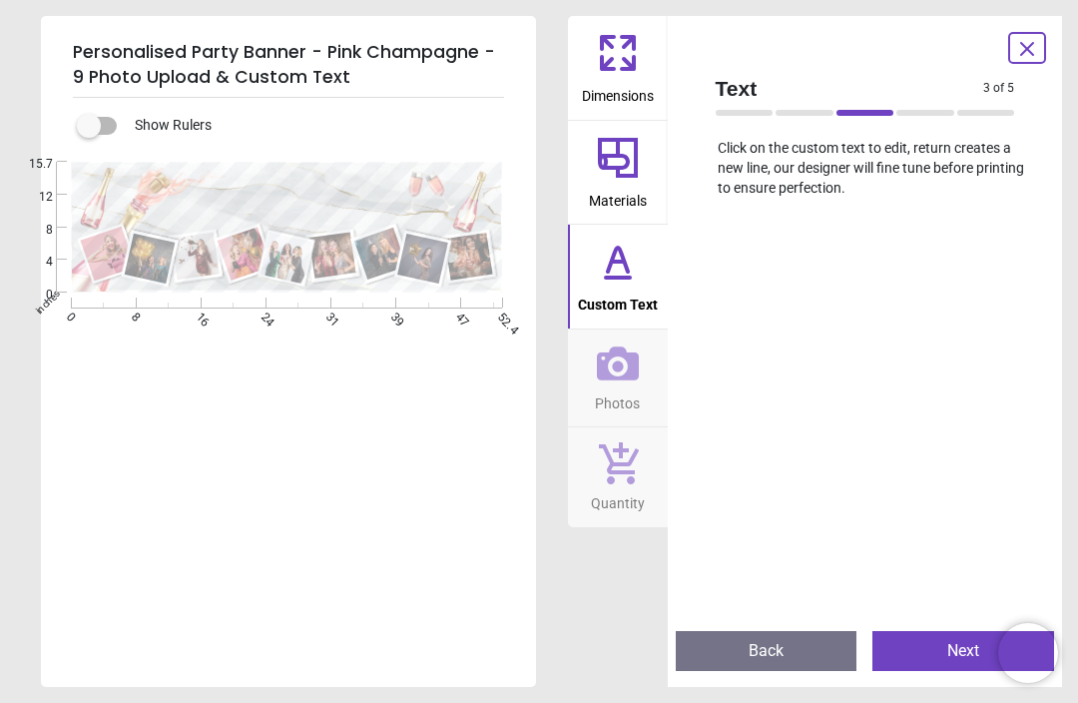
scroll to position [290, 0]
type textarea "**********"
click at [619, 282] on icon at bounding box center [618, 262] width 48 height 48
click at [945, 662] on button "Next" at bounding box center [964, 651] width 182 height 40
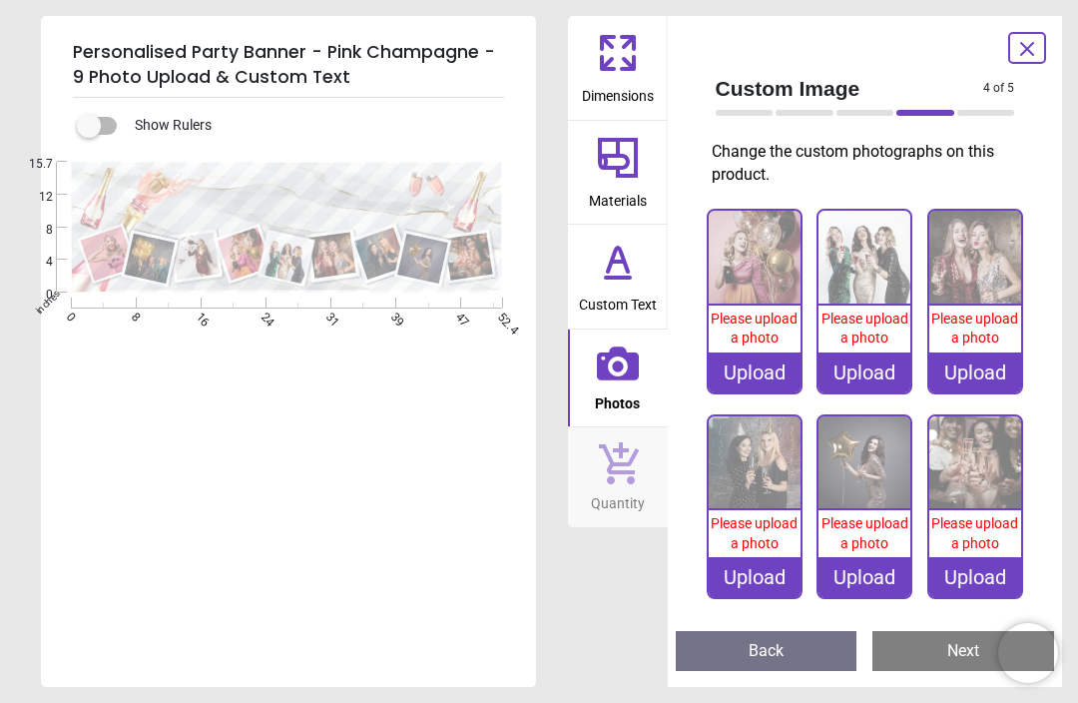
scroll to position [197, 0]
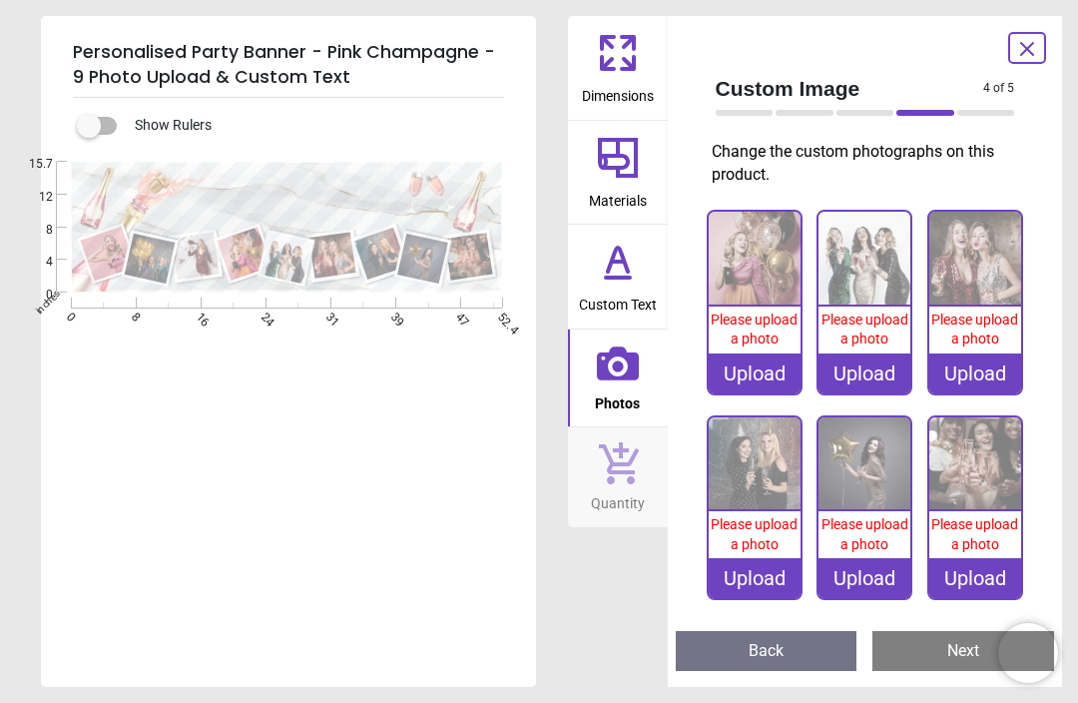
click at [954, 668] on button "Next" at bounding box center [964, 651] width 182 height 40
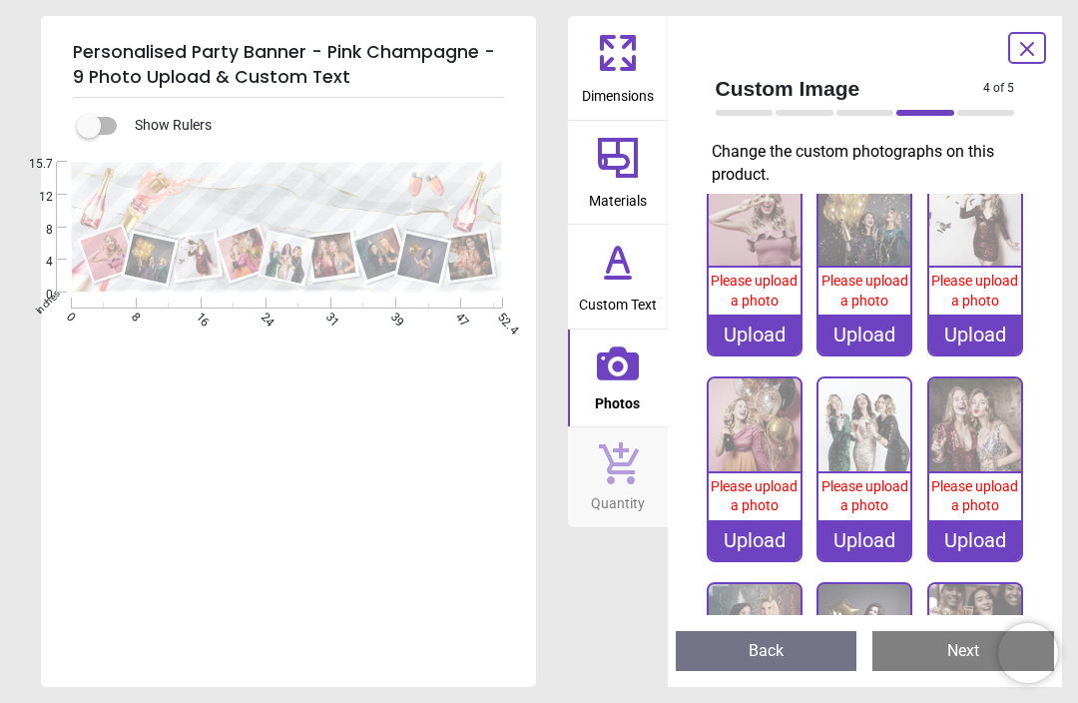
scroll to position [10, 0]
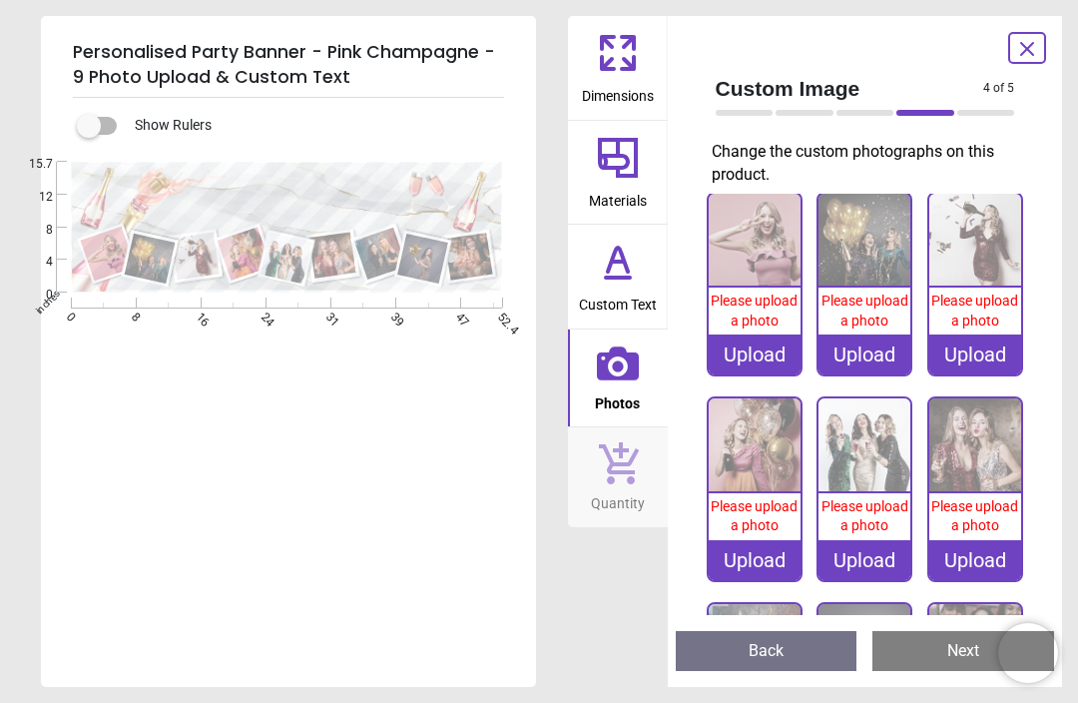
click at [1031, 51] on icon at bounding box center [1027, 49] width 24 height 24
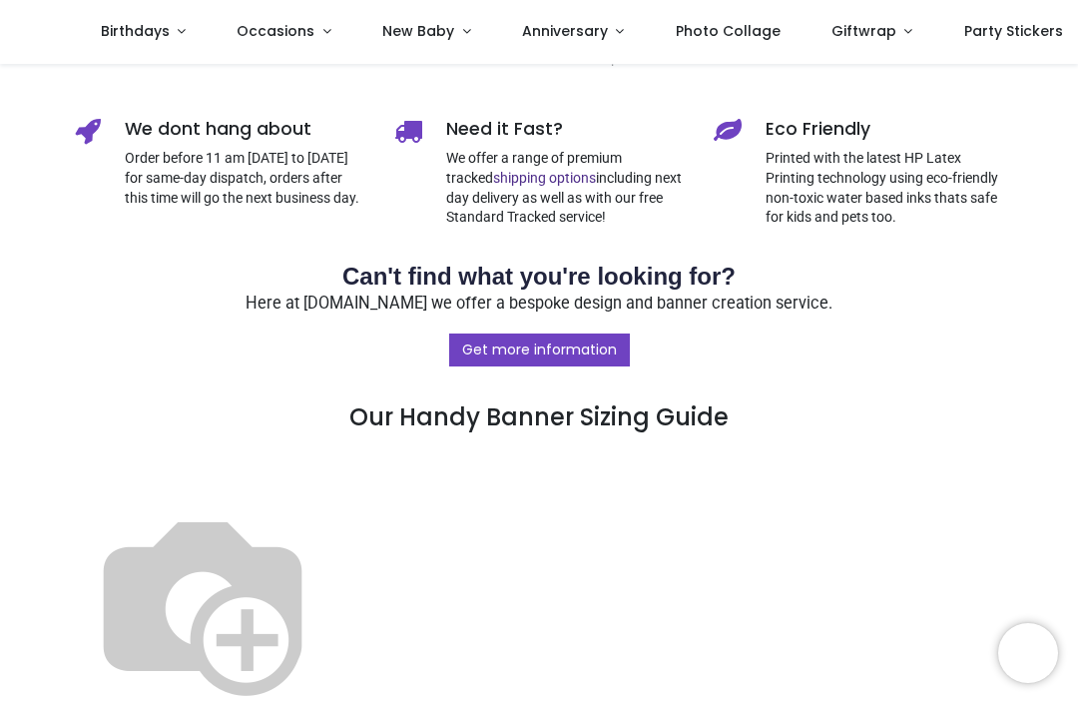
scroll to position [923, 0]
click at [565, 346] on link "Get more information" at bounding box center [539, 350] width 181 height 34
click at [330, 579] on img at bounding box center [203, 602] width 256 height 256
click at [330, 585] on img at bounding box center [203, 602] width 256 height 256
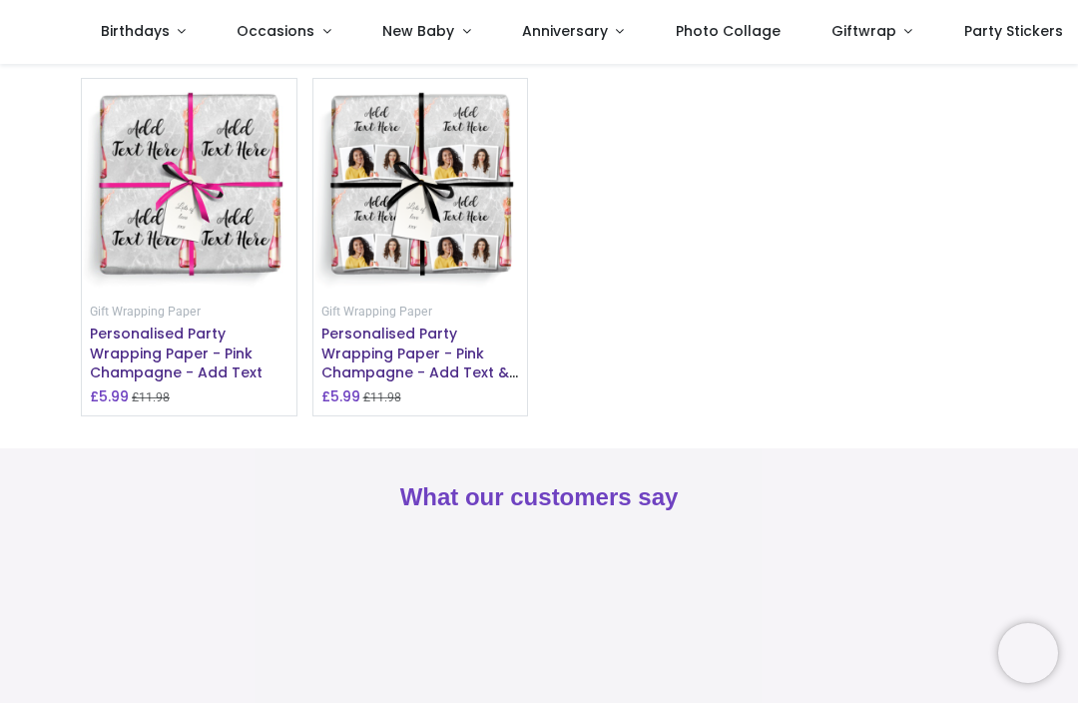
scroll to position [1908, 0]
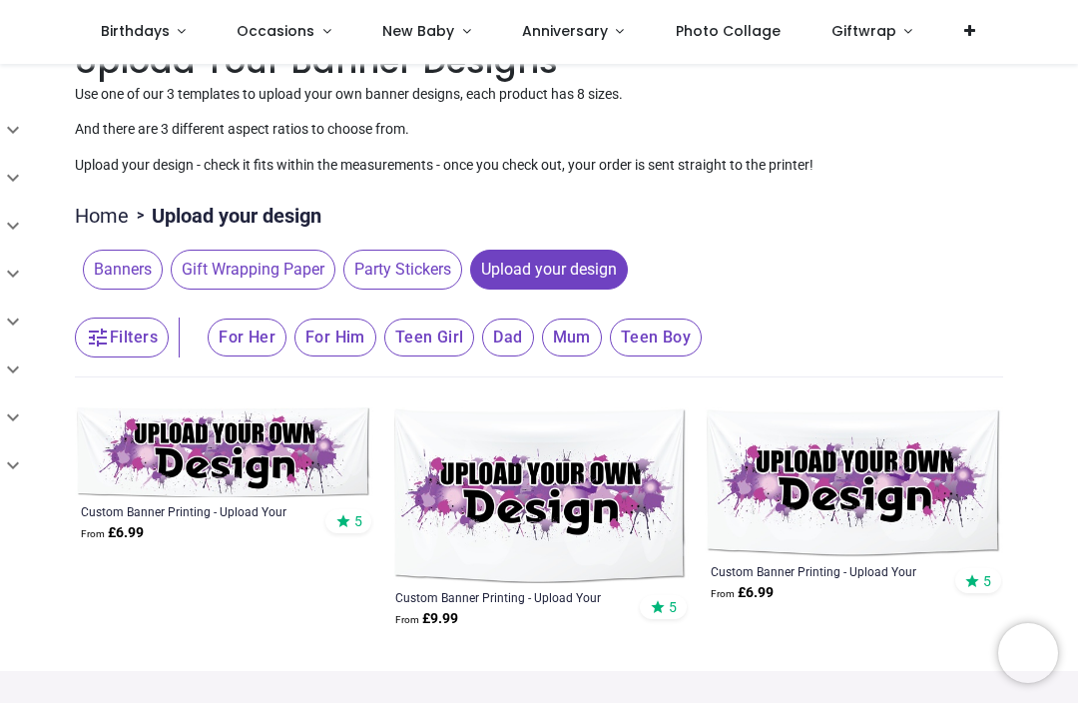
scroll to position [49, 0]
